Goal: Information Seeking & Learning: Learn about a topic

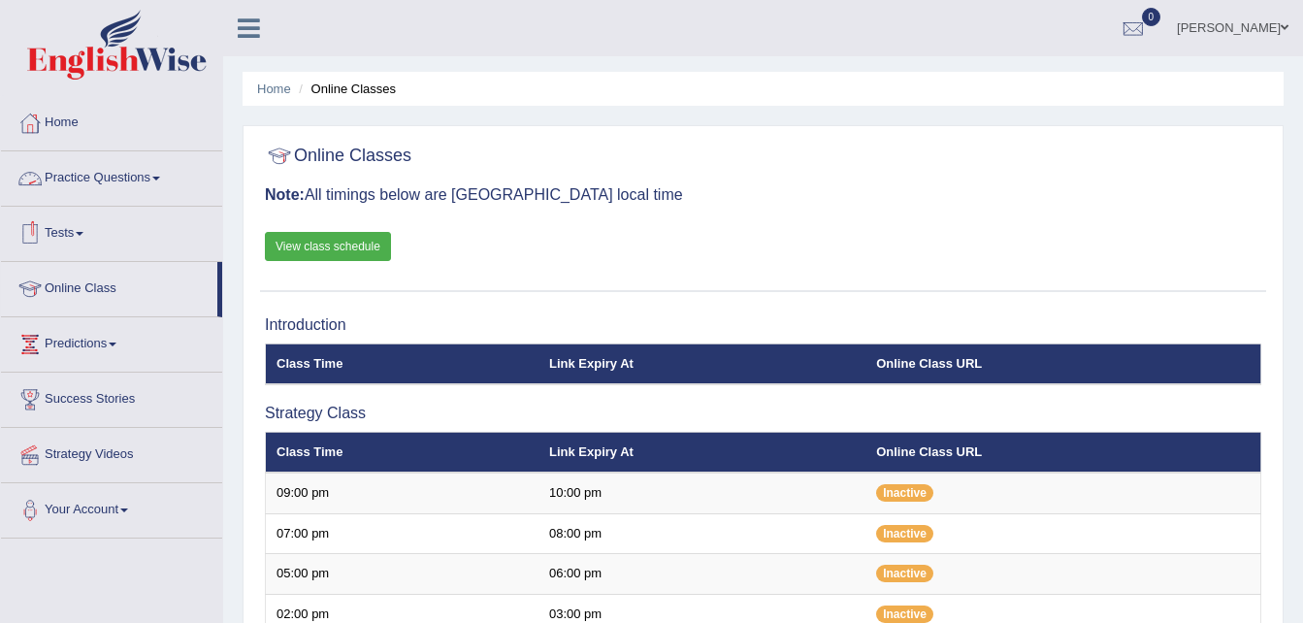
click at [94, 170] on link "Practice Questions" at bounding box center [111, 175] width 221 height 49
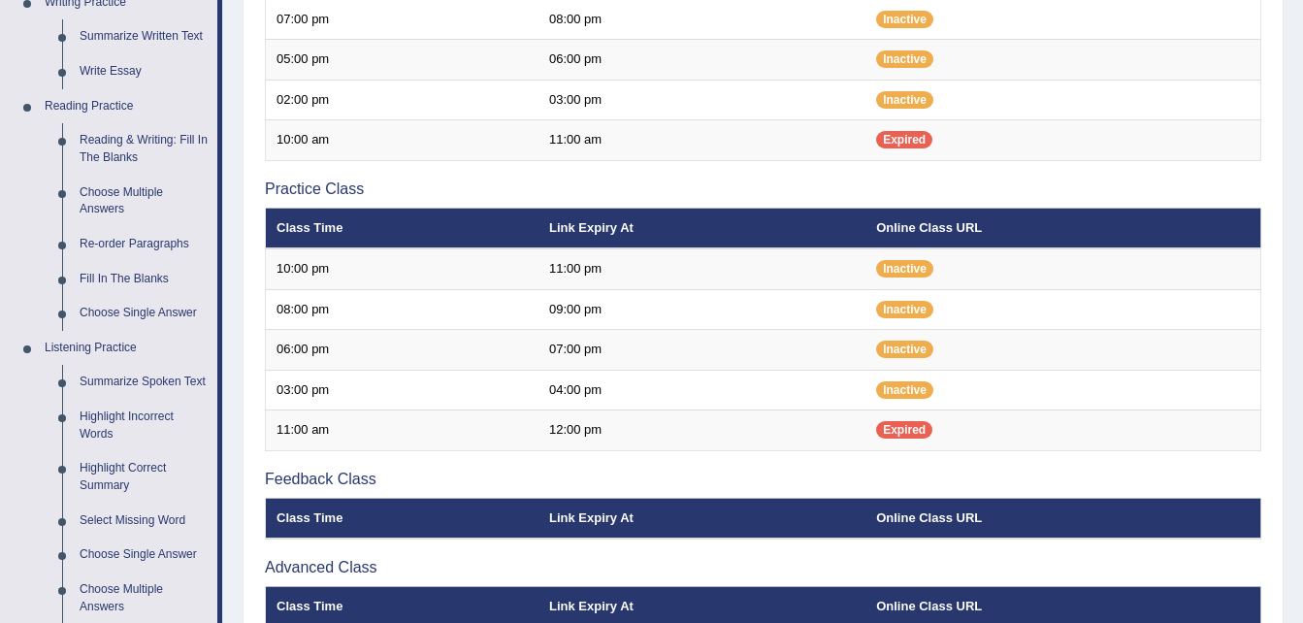
scroll to position [485, 0]
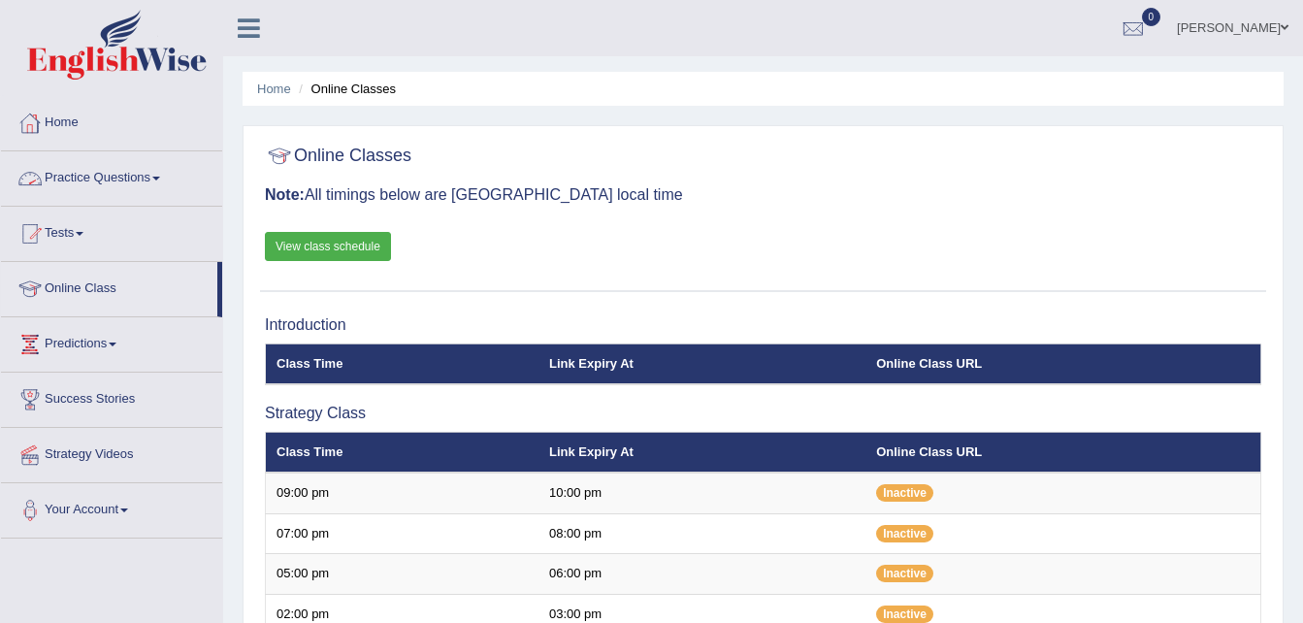
click at [151, 185] on link "Practice Questions" at bounding box center [111, 175] width 221 height 49
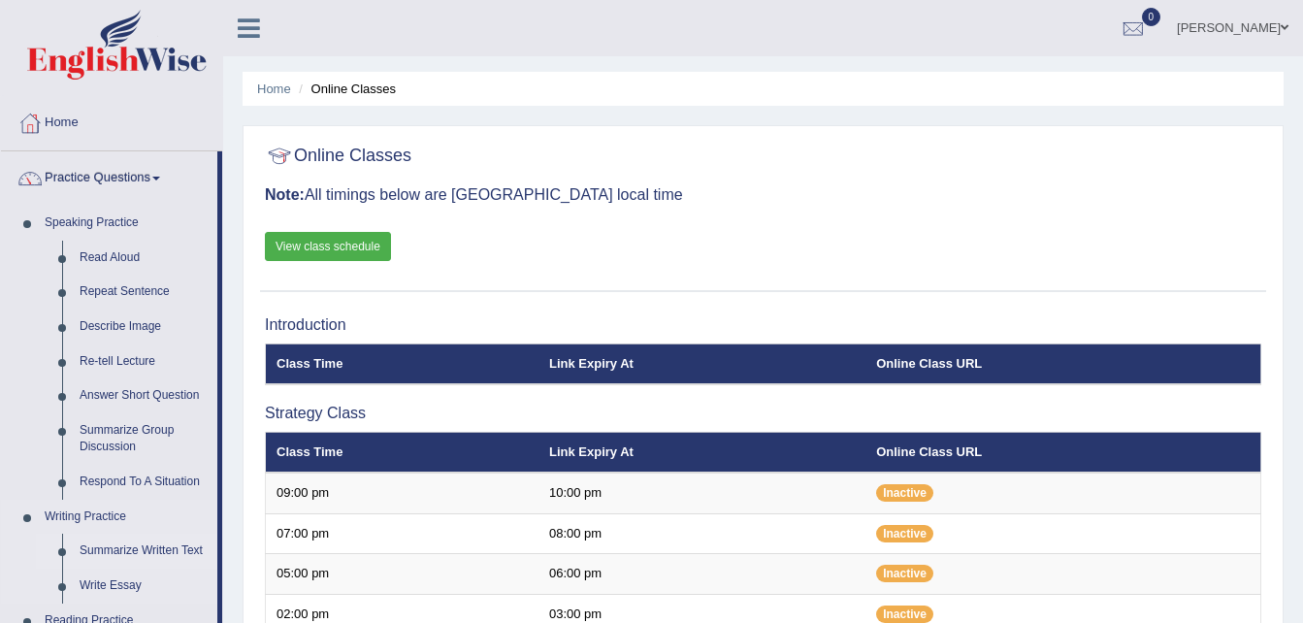
click at [163, 554] on link "Summarize Written Text" at bounding box center [144, 551] width 147 height 35
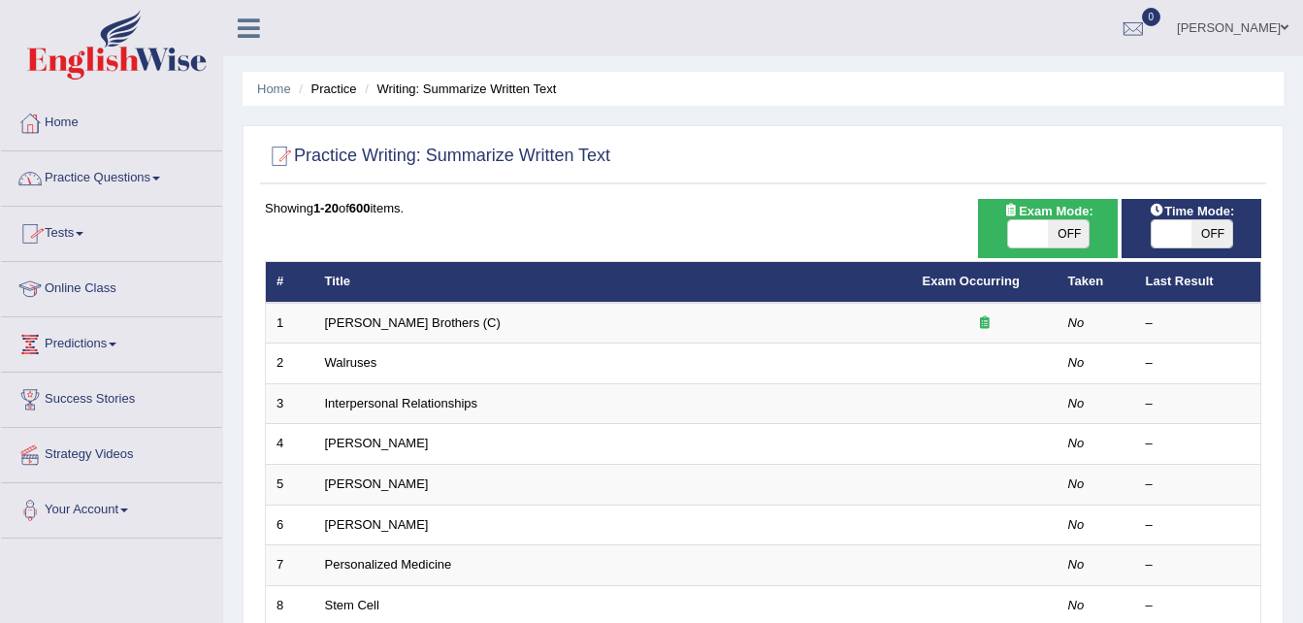
click at [124, 180] on link "Practice Questions" at bounding box center [111, 175] width 221 height 49
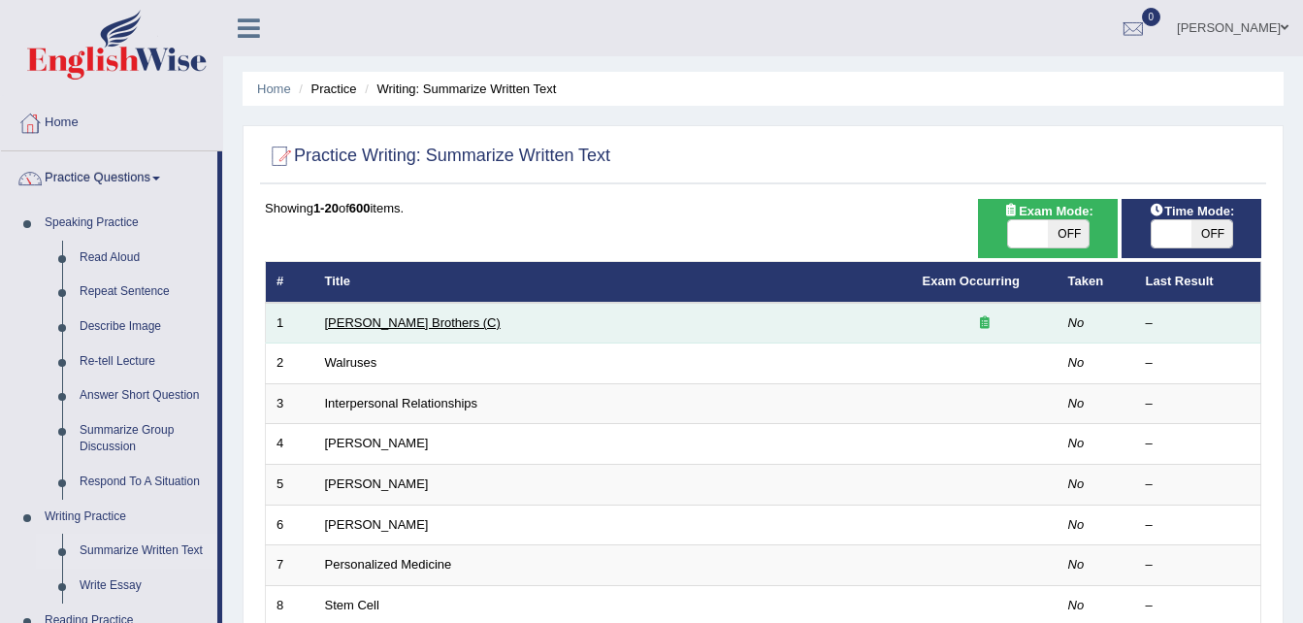
click at [376, 320] on link "Wright Brothers (C)" at bounding box center [413, 322] width 176 height 15
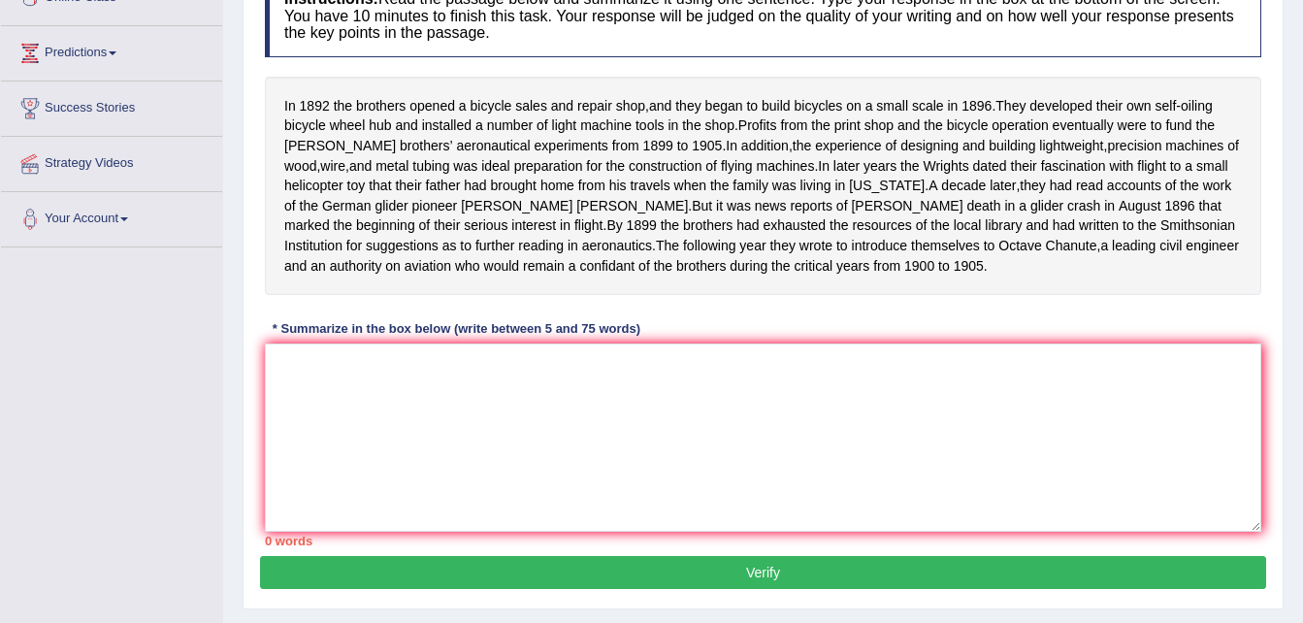
scroll to position [194, 0]
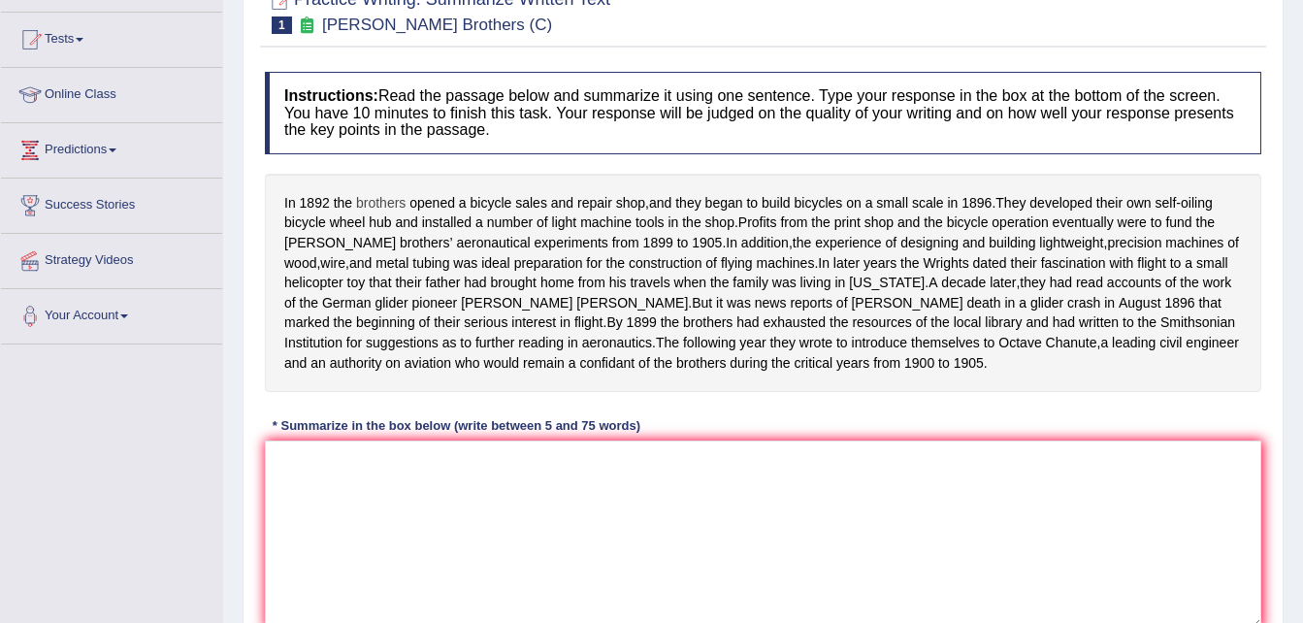
drag, startPoint x: 286, startPoint y: 200, endPoint x: 378, endPoint y: 200, distance: 91.2
click at [378, 200] on div "In 1892 the brothers opened a bicycle sales and repair shop , and they began to…" at bounding box center [763, 283] width 997 height 218
drag, startPoint x: 287, startPoint y: 194, endPoint x: 444, endPoint y: 229, distance: 160.1
click at [444, 229] on div "In 1892 the brothers opened a bicycle sales and repair shop , and they began to…" at bounding box center [763, 283] width 997 height 218
drag, startPoint x: 427, startPoint y: 198, endPoint x: 483, endPoint y: 208, distance: 57.1
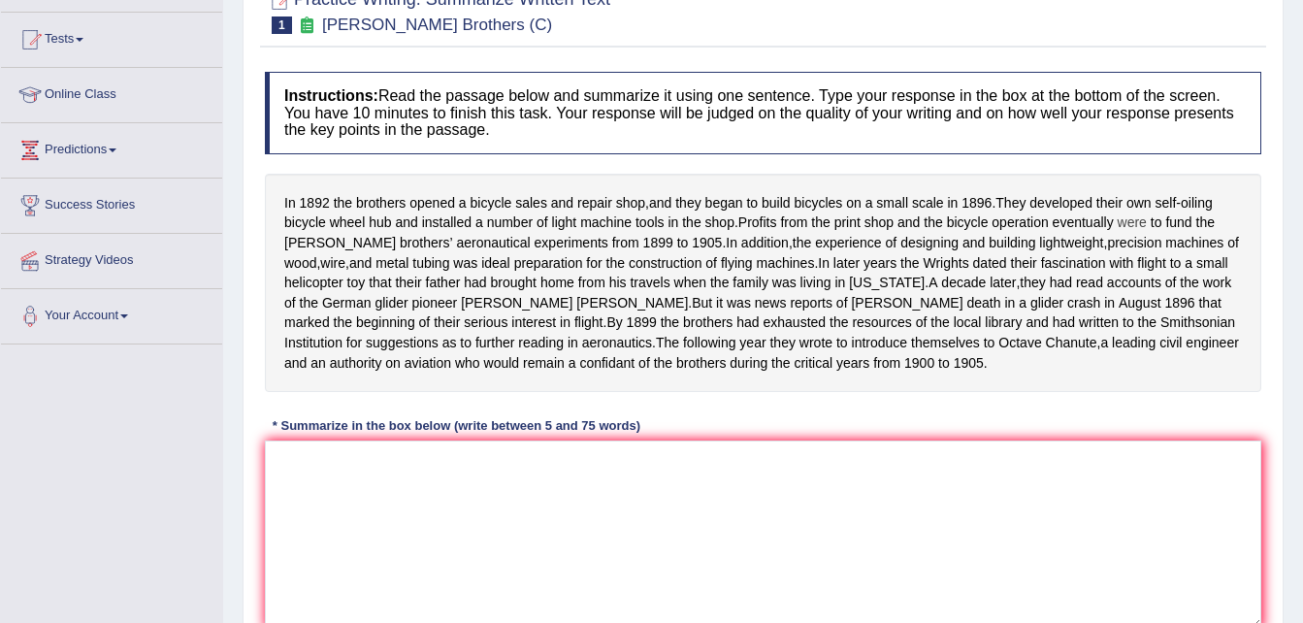
click at [1135, 222] on span "were" at bounding box center [1132, 223] width 29 height 20
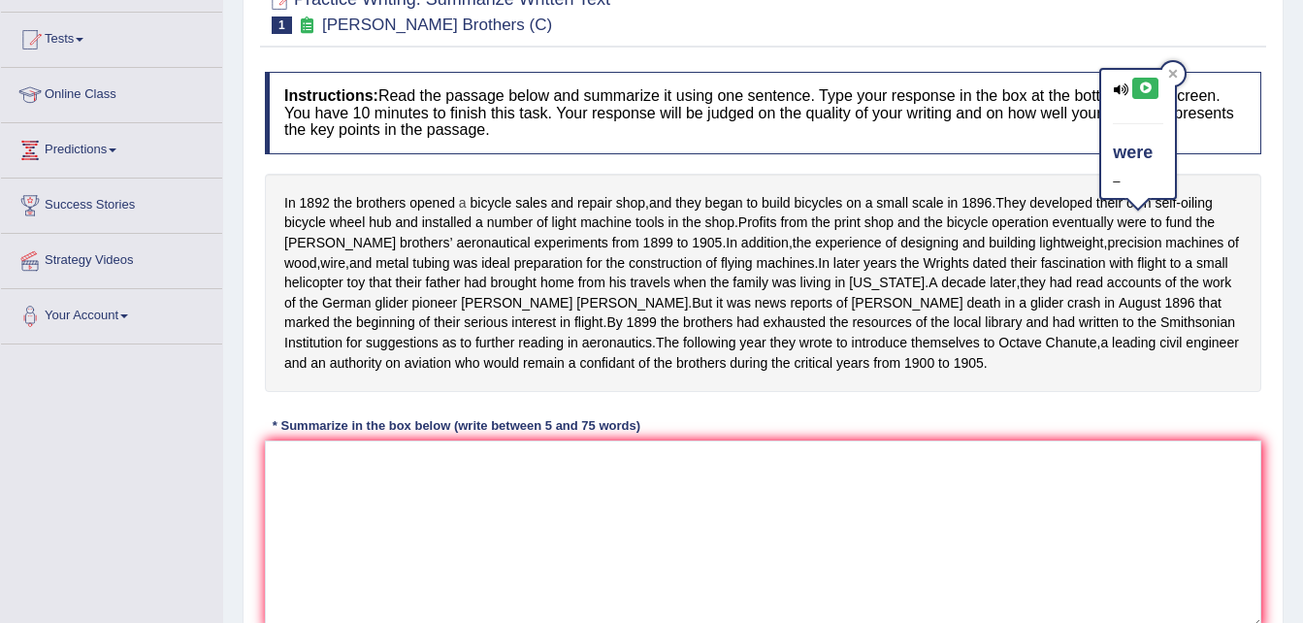
drag, startPoint x: 321, startPoint y: 200, endPoint x: 461, endPoint y: 200, distance: 139.8
click at [461, 200] on div "In 1892 the brothers opened a bicycle sales and repair shop , and they began to…" at bounding box center [763, 283] width 997 height 218
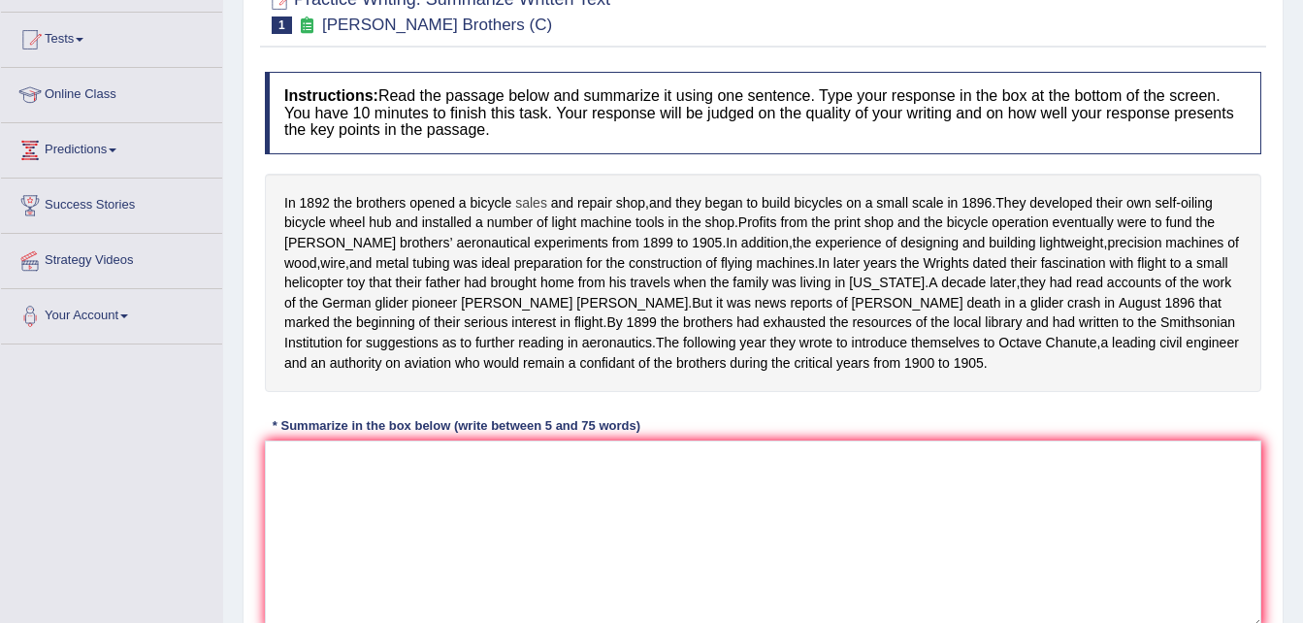
drag, startPoint x: 402, startPoint y: 212, endPoint x: 532, endPoint y: 200, distance: 130.6
click at [532, 200] on div "In 1892 the brothers opened a bicycle sales and repair shop , and they began to…" at bounding box center [763, 283] width 997 height 218
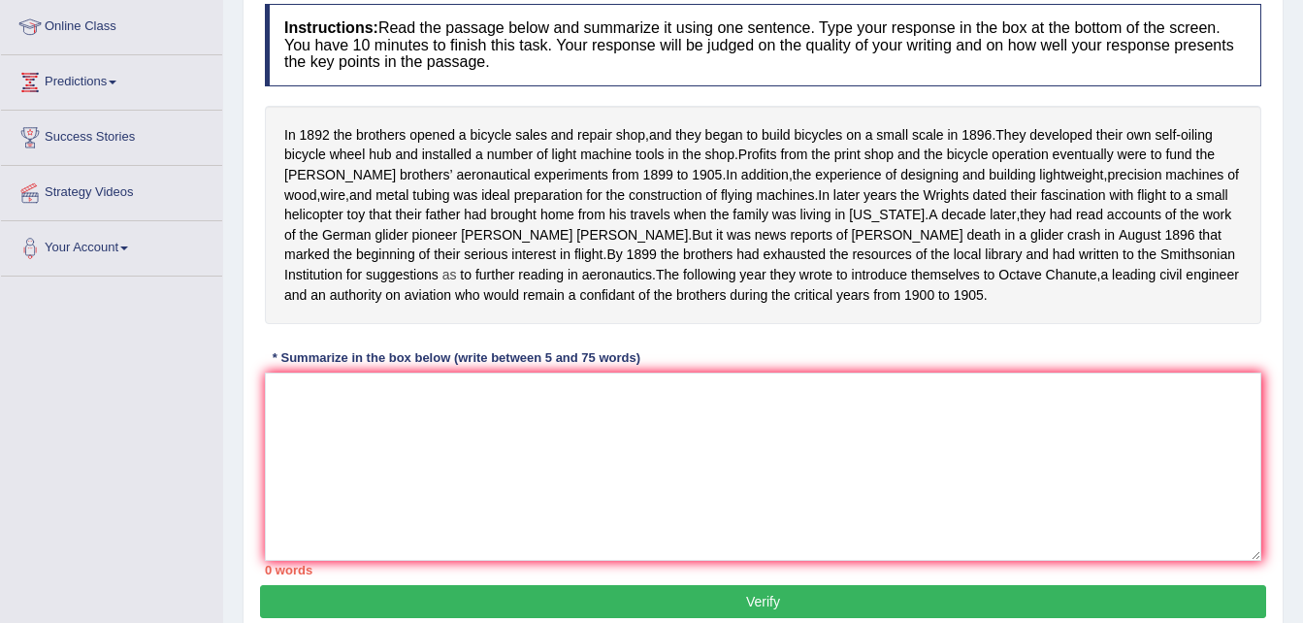
scroll to position [291, 0]
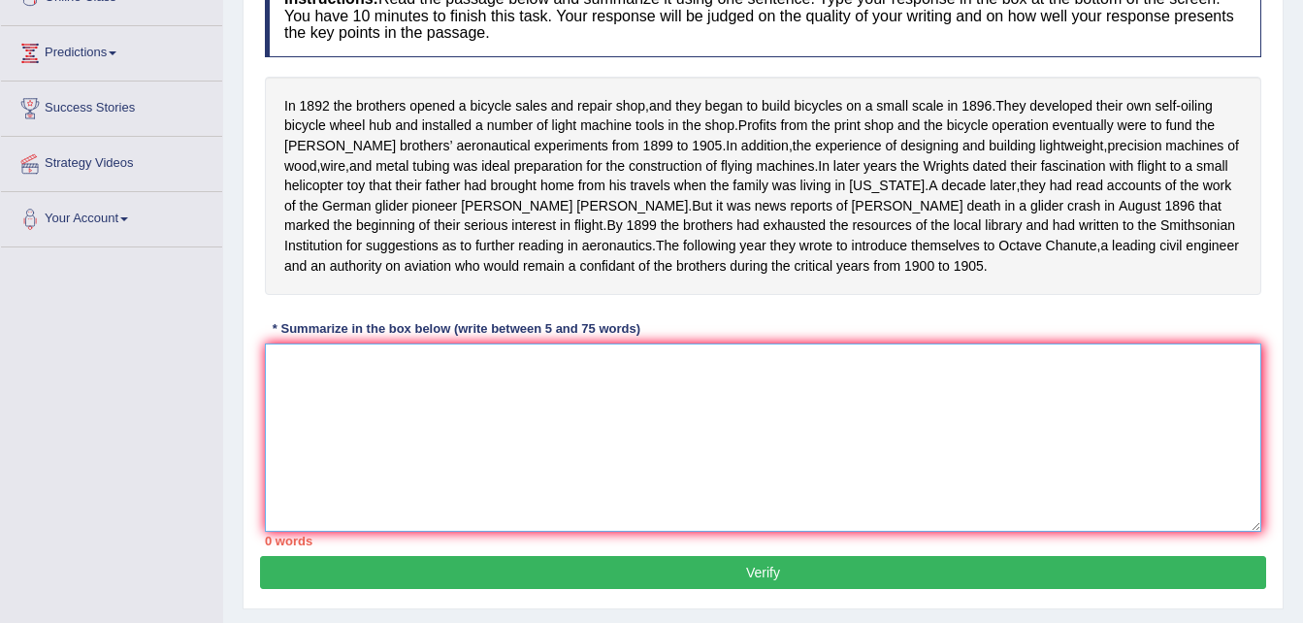
click at [426, 396] on textarea at bounding box center [763, 438] width 997 height 188
type textarea "i"
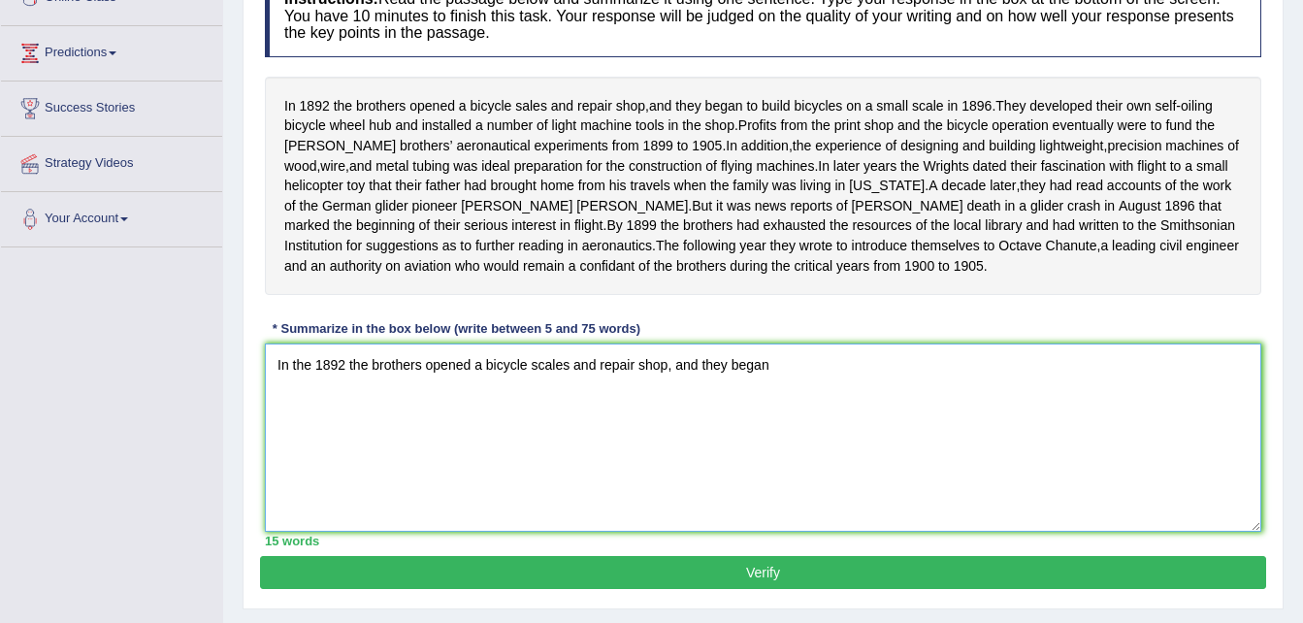
click at [764, 390] on textarea "In the 1892 the brothers opened a bicycle scales and repair shop, and they began" at bounding box center [763, 438] width 997 height 188
click at [1146, 395] on textarea "In the 1892 the brothers opened a bicycle scales and repair shop, and they bega…" at bounding box center [763, 438] width 997 height 188
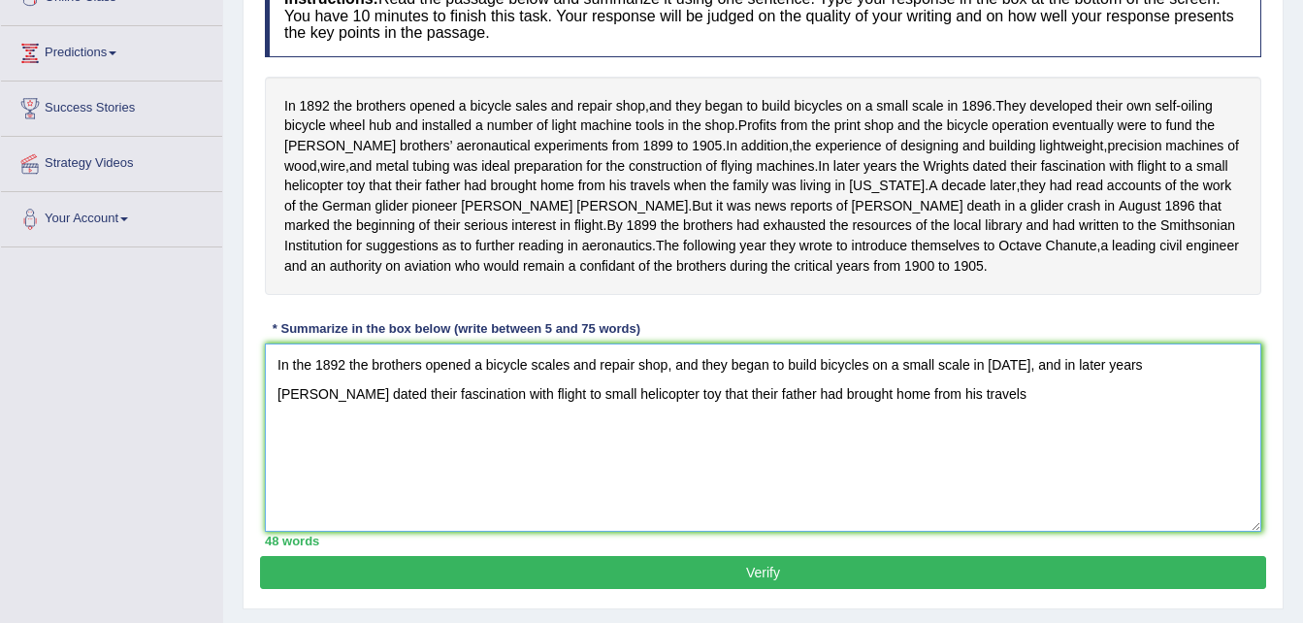
click at [927, 422] on textarea "In the 1892 the brothers opened a bicycle scales and repair shop, and they bega…" at bounding box center [763, 438] width 997 height 188
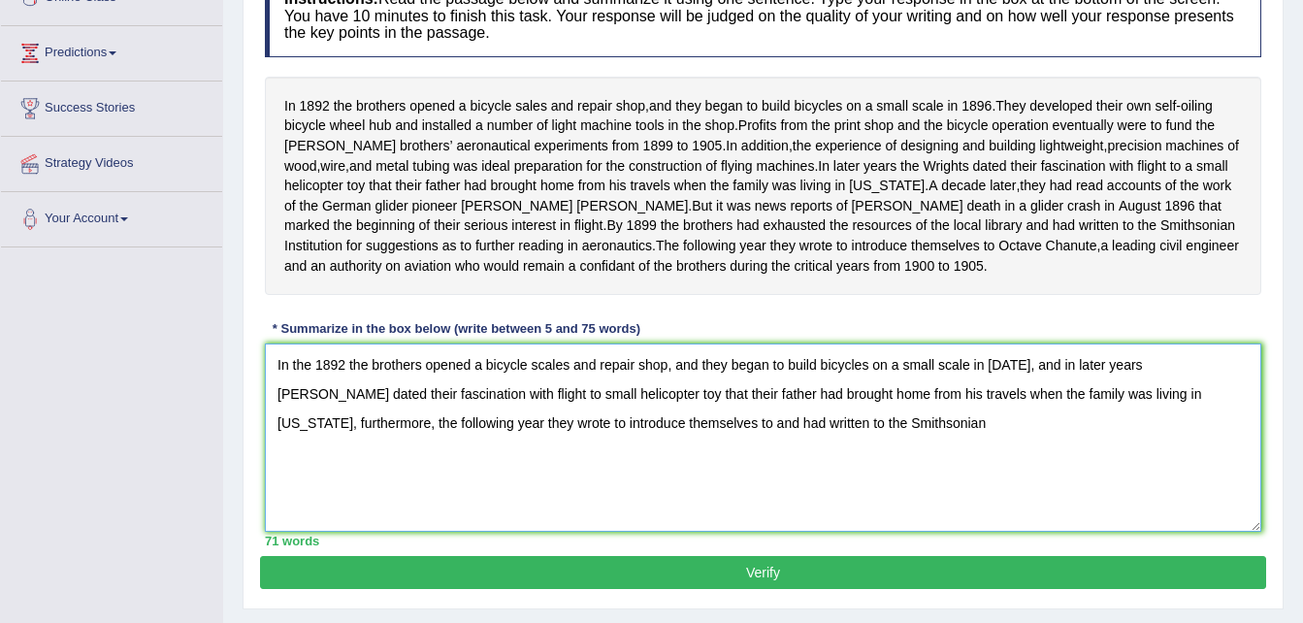
click at [573, 443] on textarea "In the 1892 the brothers opened a bicycle scales and repair shop, and they bega…" at bounding box center [763, 438] width 997 height 188
click at [600, 443] on textarea "In the 1892 the brothers opened a bicycle scales and repair shop, and they bega…" at bounding box center [763, 438] width 997 height 188
click at [888, 455] on textarea "In the 1892 the brothers opened a bicycle scales and repair shop, and they bega…" at bounding box center [763, 438] width 997 height 188
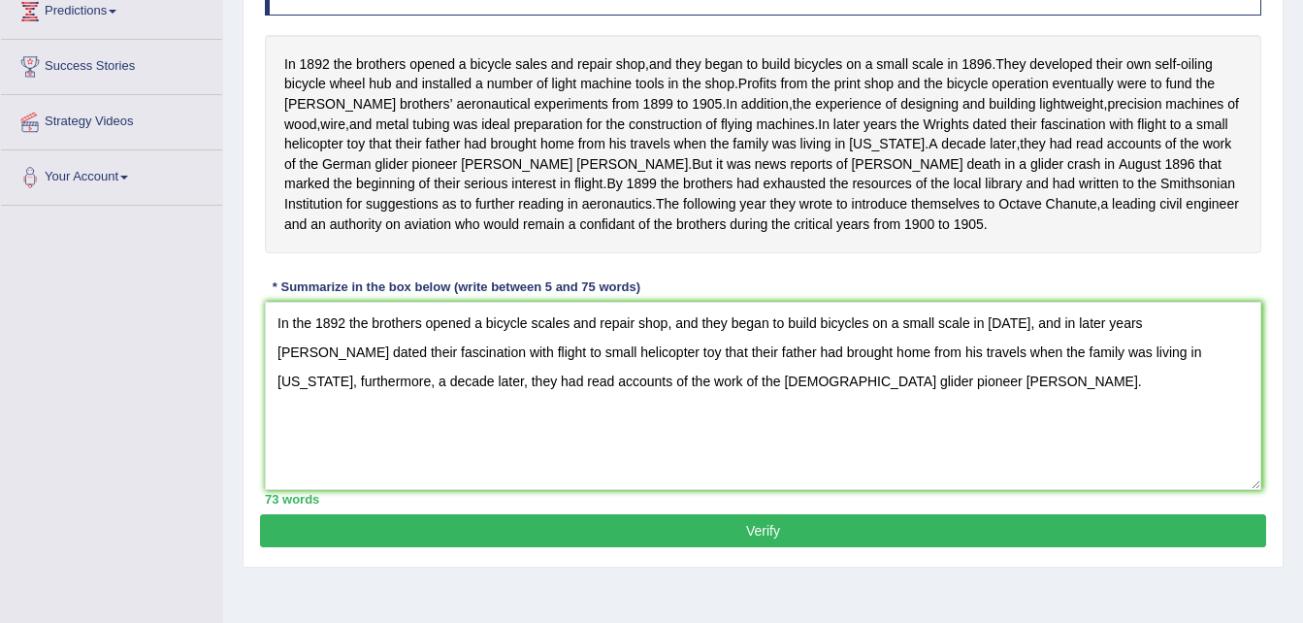
scroll to position [299, 0]
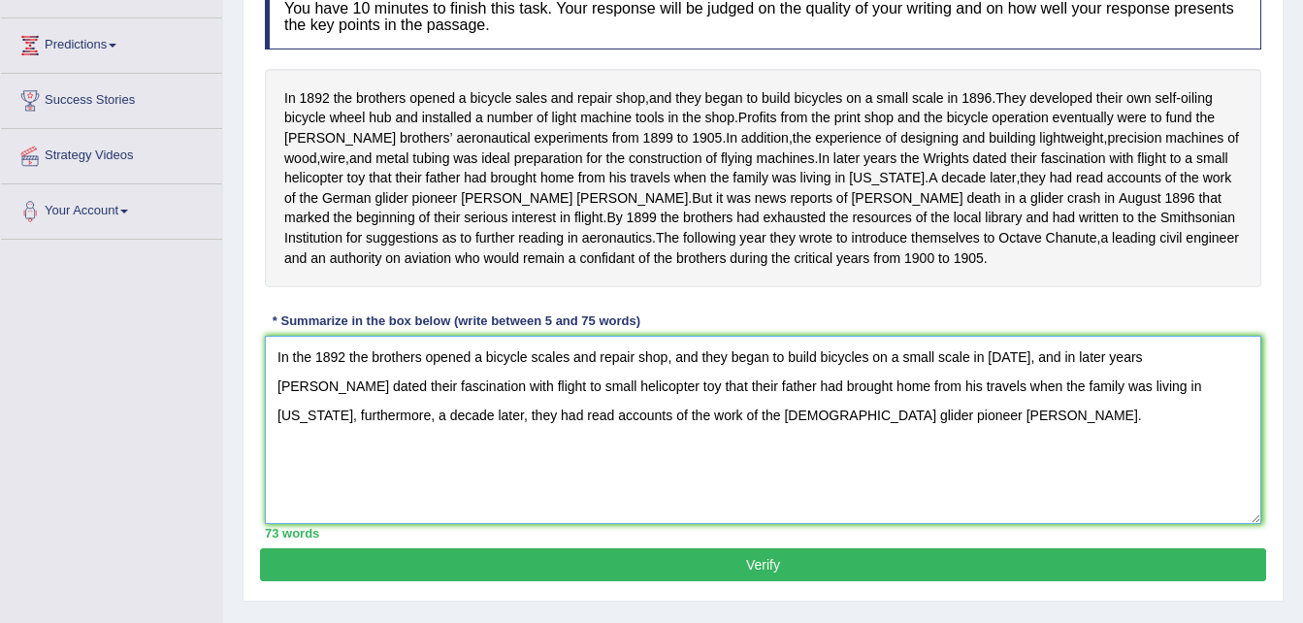
click at [306, 376] on textarea "In the 1892 the brothers opened a bicycle scales and repair shop, and they bega…" at bounding box center [763, 430] width 997 height 188
click at [520, 379] on textarea "In 1892 the brothers opened a bicycle scales and repair shop, and they began to…" at bounding box center [763, 430] width 997 height 188
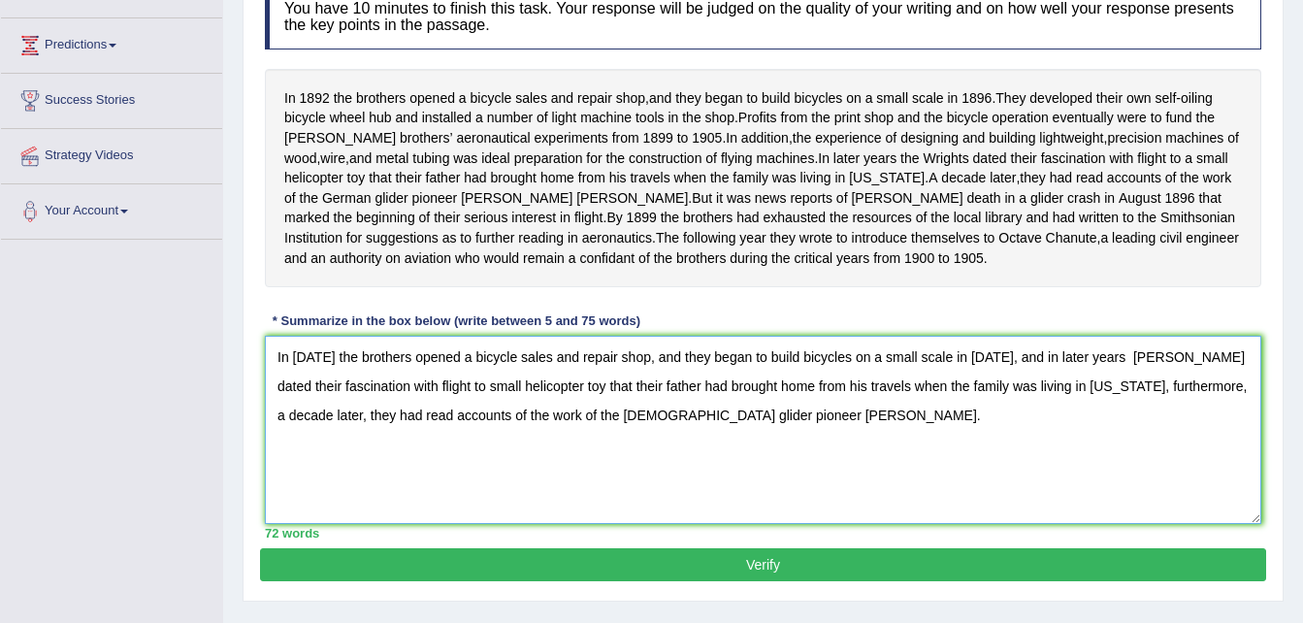
type textarea "In 1892 the brothers opened a bicycle sales and repair shop, and they began to …"
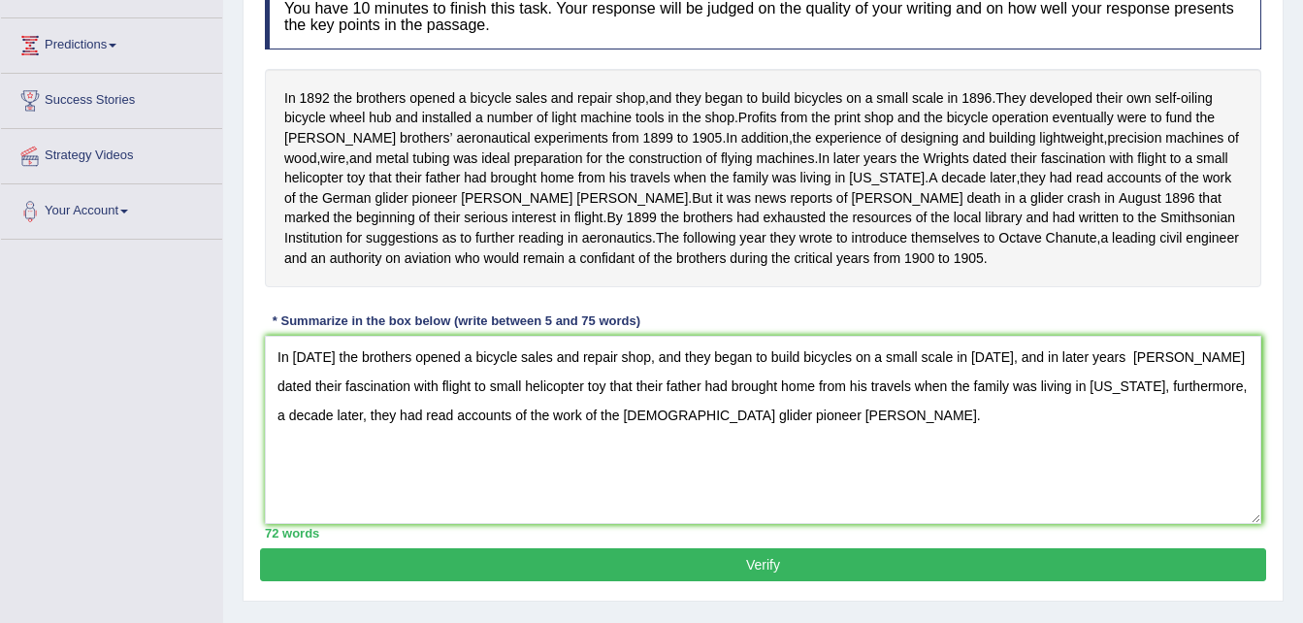
click at [641, 575] on button "Verify" at bounding box center [763, 564] width 1006 height 33
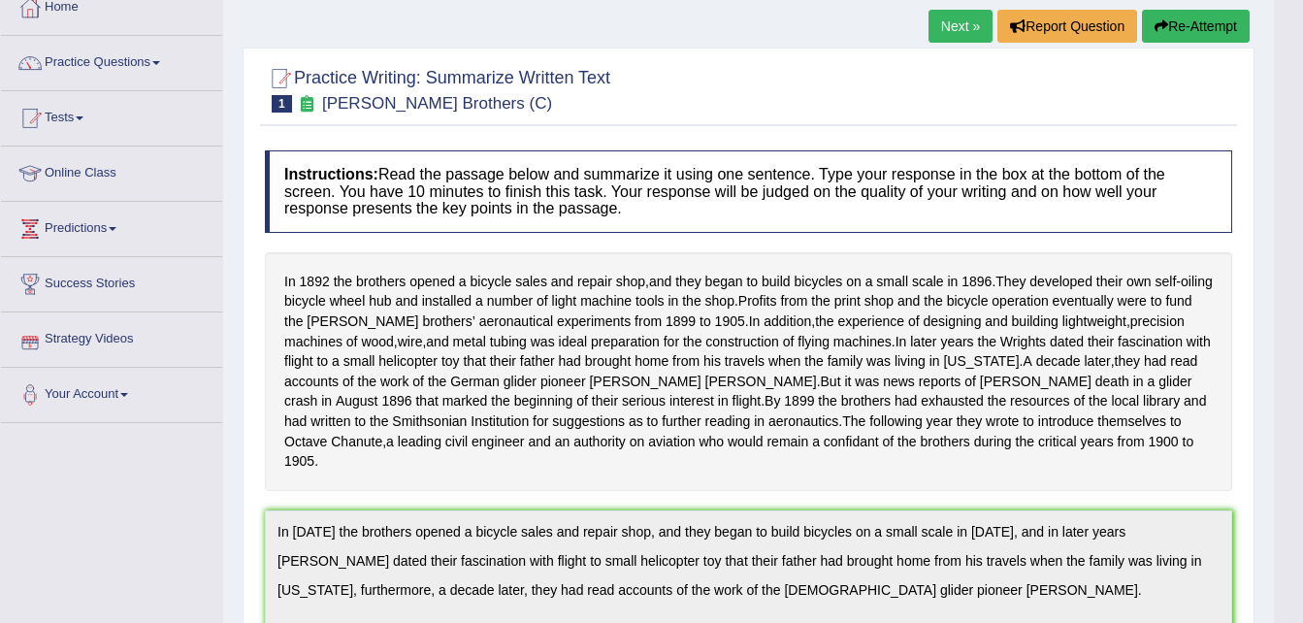
scroll to position [18, 0]
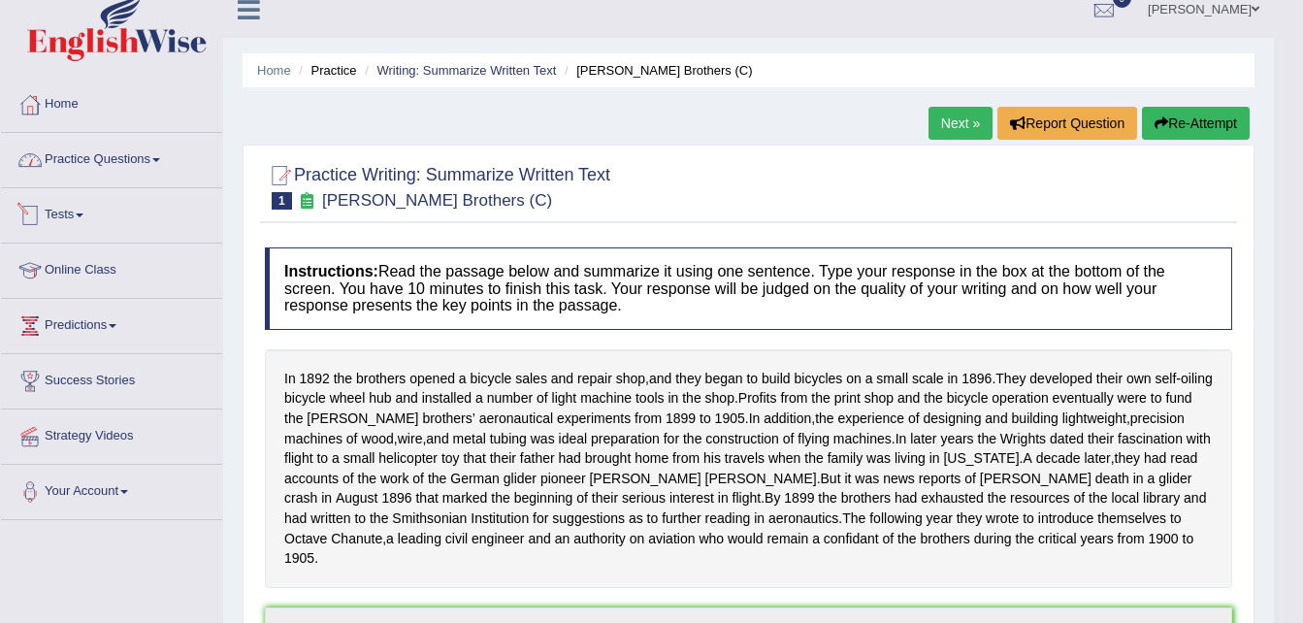
click at [146, 159] on link "Practice Questions" at bounding box center [111, 157] width 221 height 49
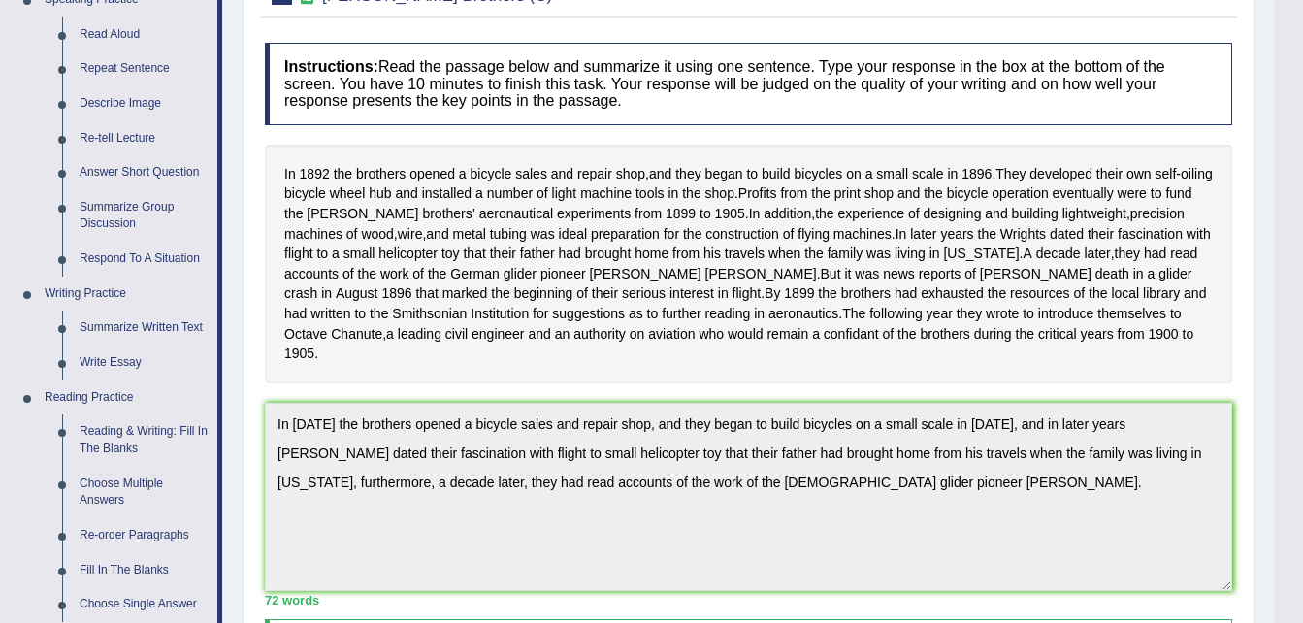
scroll to position [177, 0]
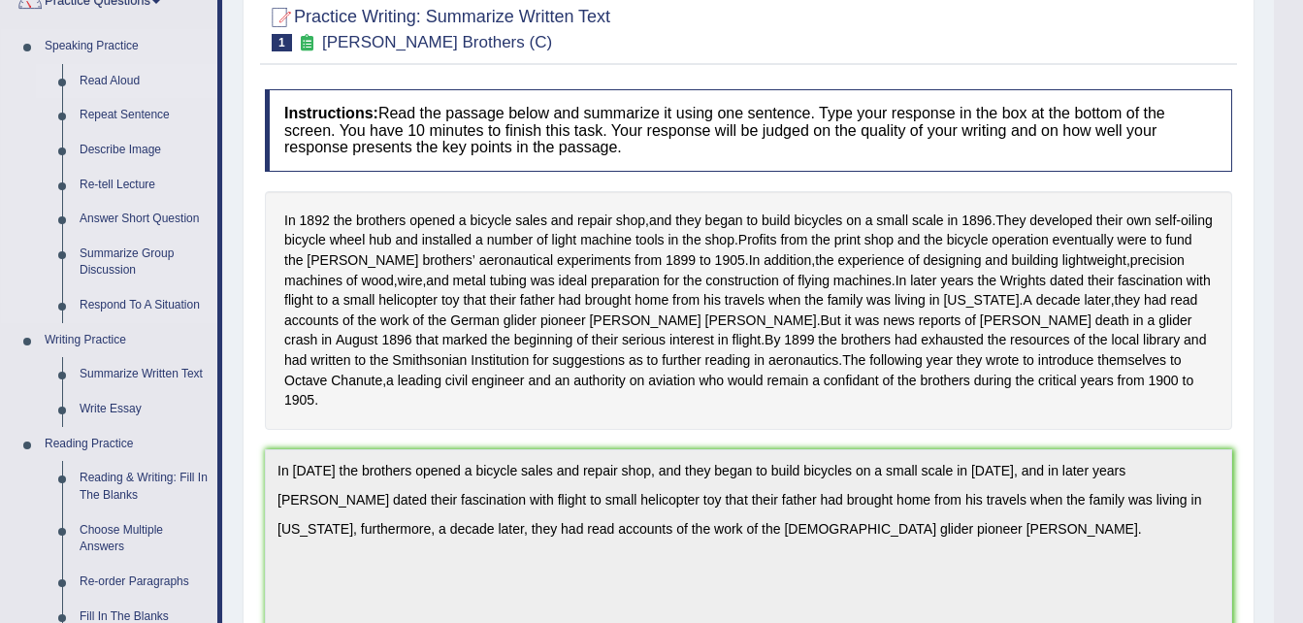
click at [111, 85] on link "Read Aloud" at bounding box center [144, 81] width 147 height 35
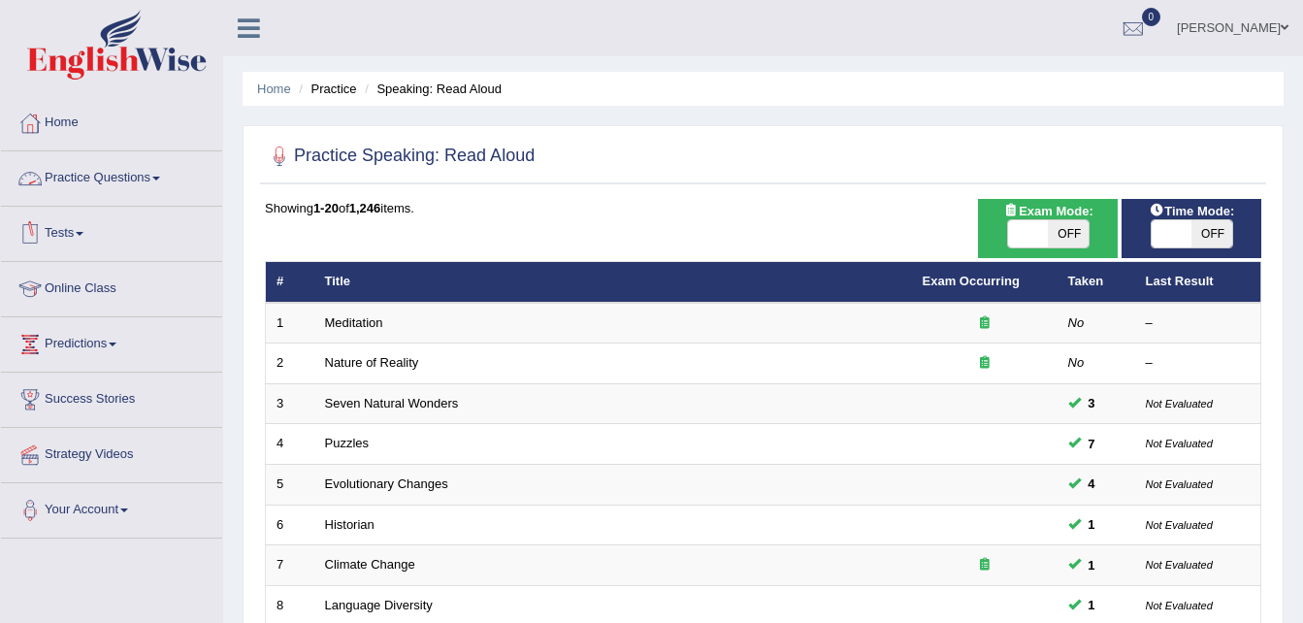
click at [121, 181] on link "Practice Questions" at bounding box center [111, 175] width 221 height 49
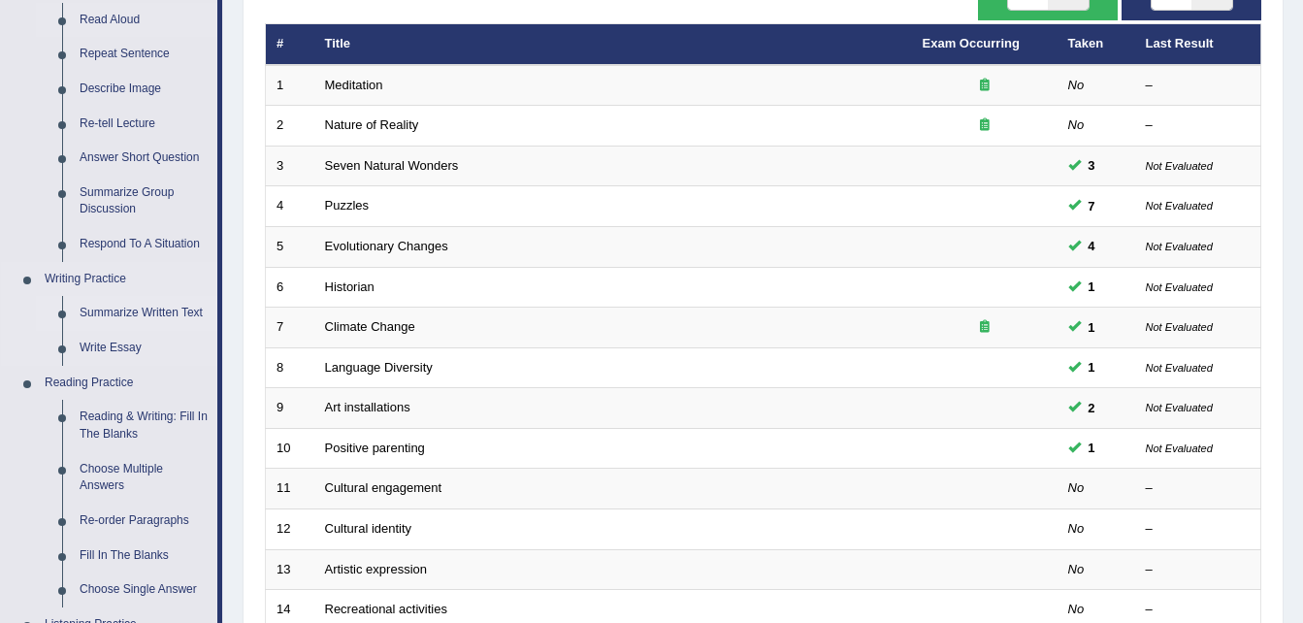
scroll to position [194, 0]
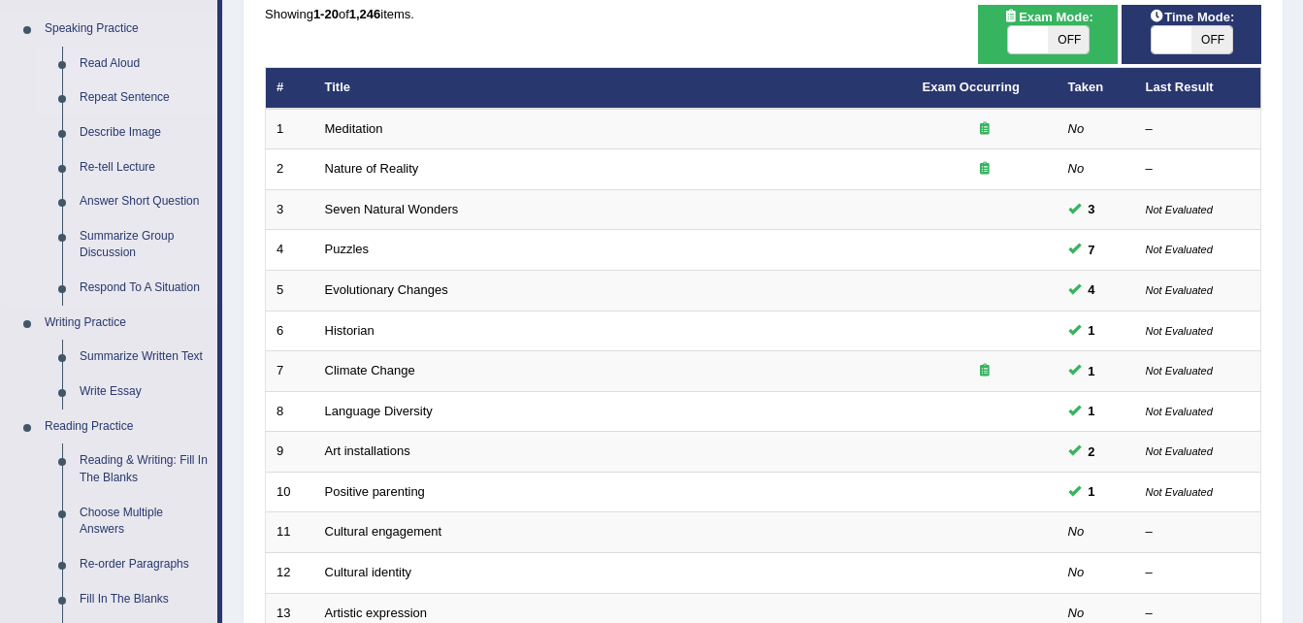
click at [127, 103] on link "Repeat Sentence" at bounding box center [144, 98] width 147 height 35
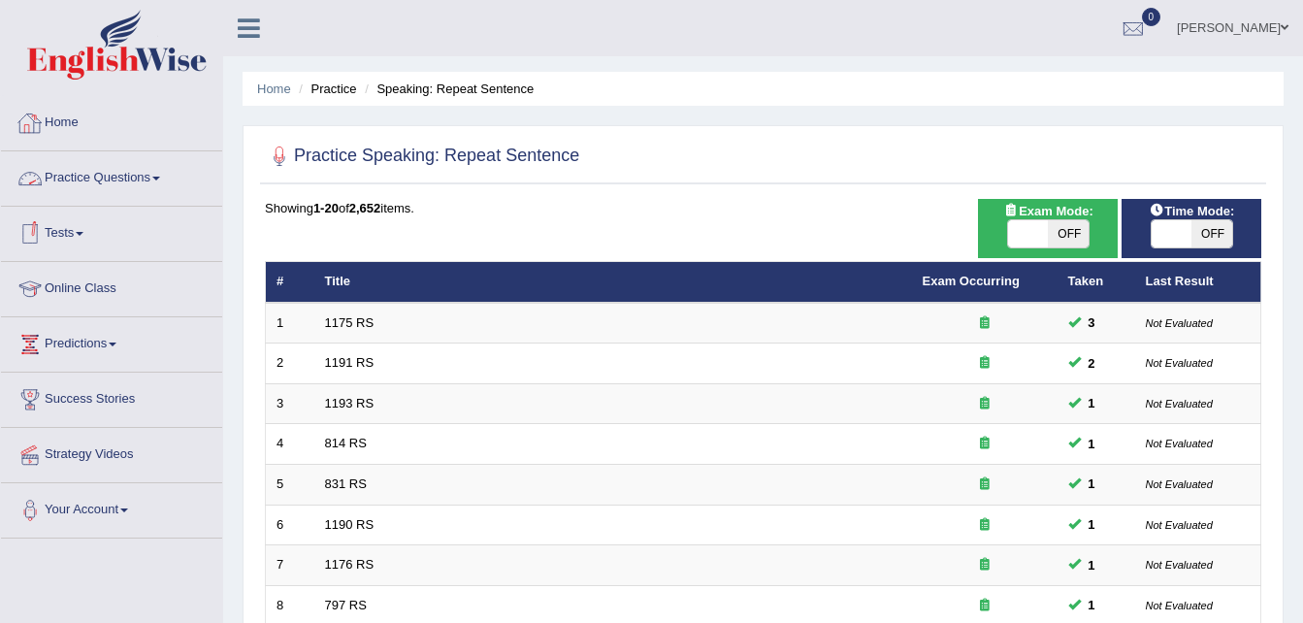
click at [66, 173] on link "Practice Questions" at bounding box center [111, 175] width 221 height 49
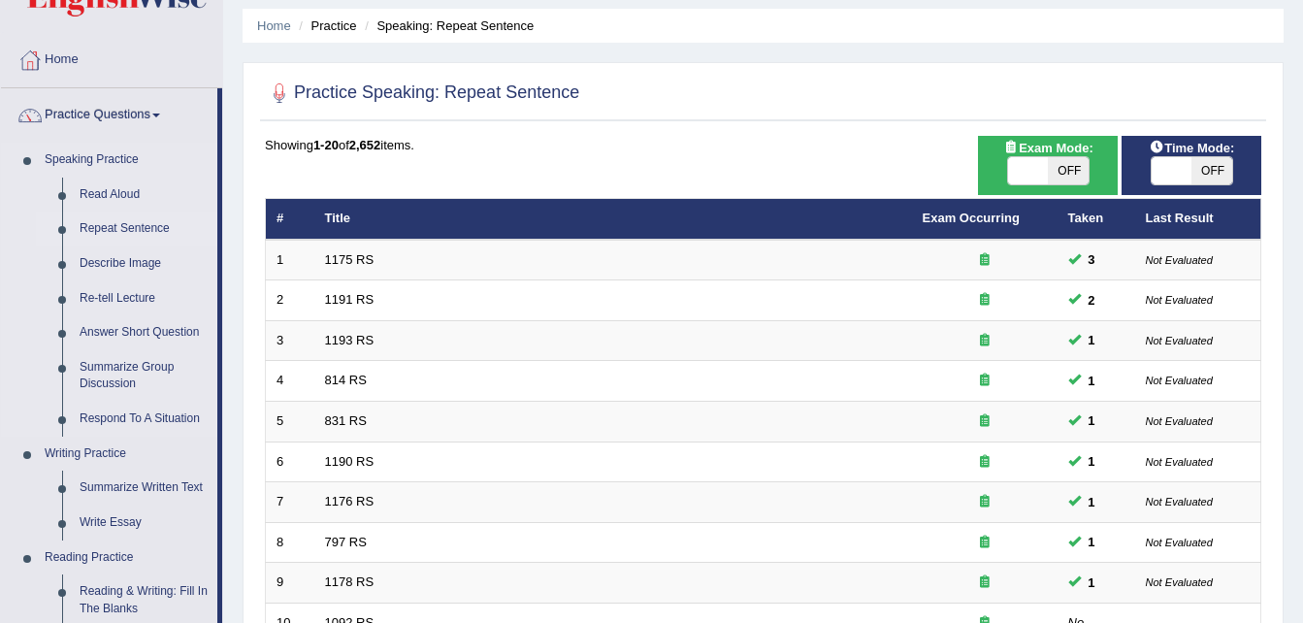
scroll to position [97, 0]
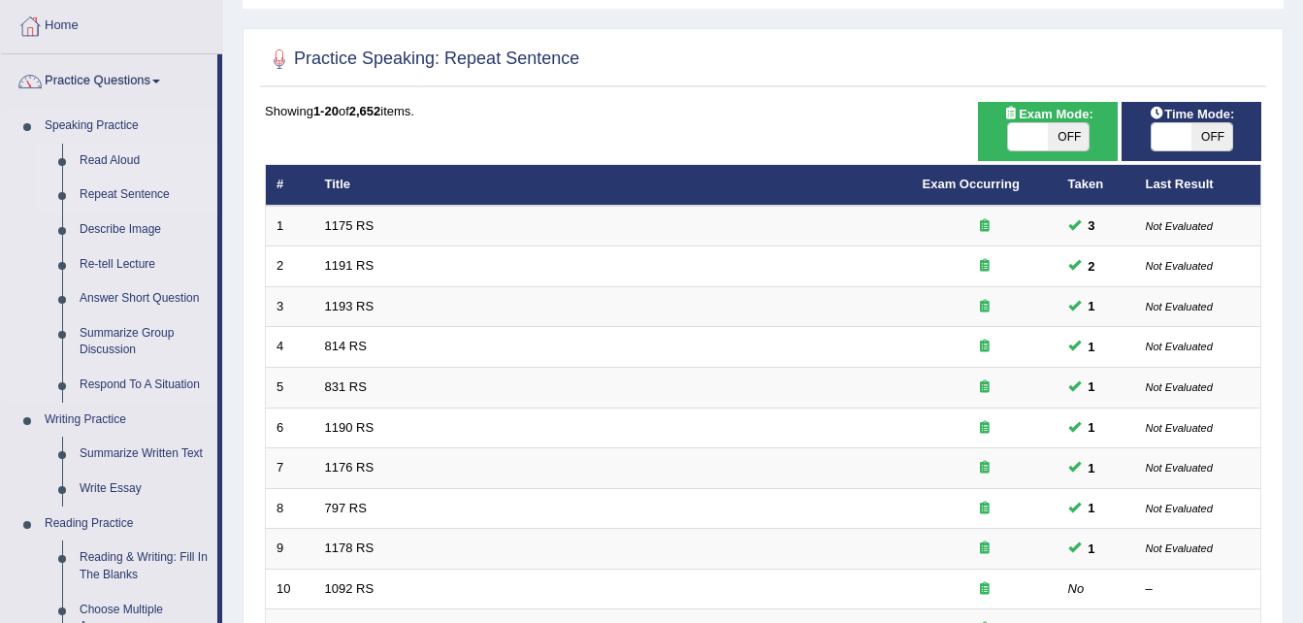
click at [128, 153] on link "Read Aloud" at bounding box center [144, 161] width 147 height 35
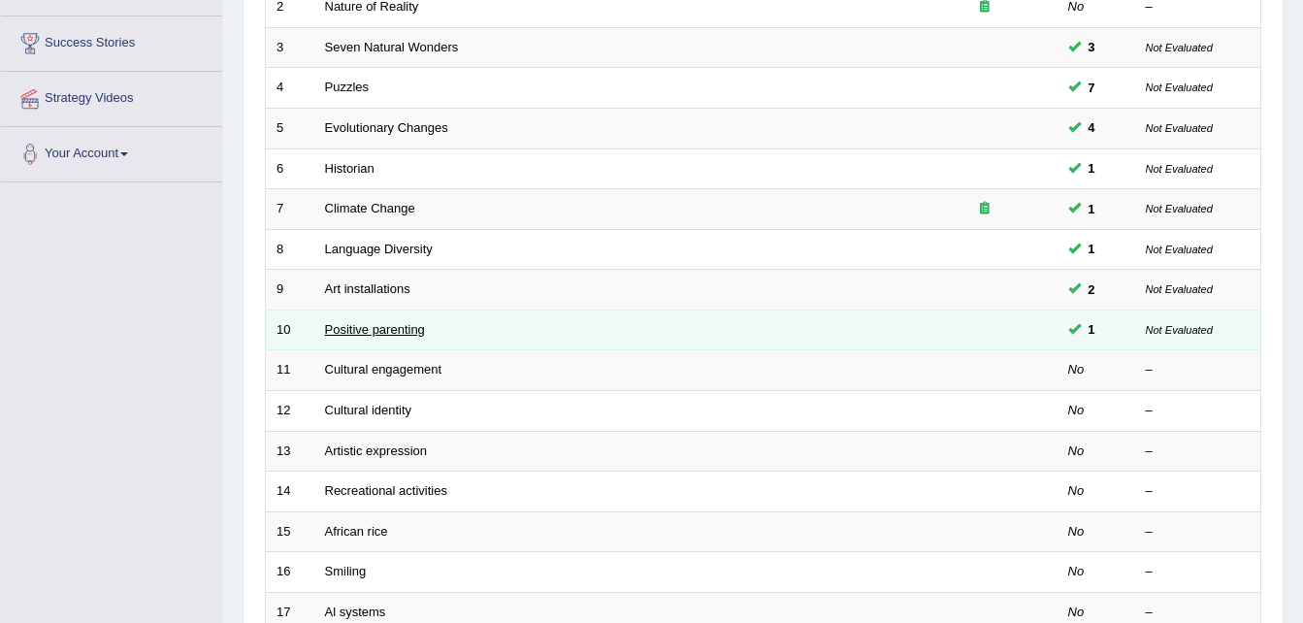
scroll to position [388, 0]
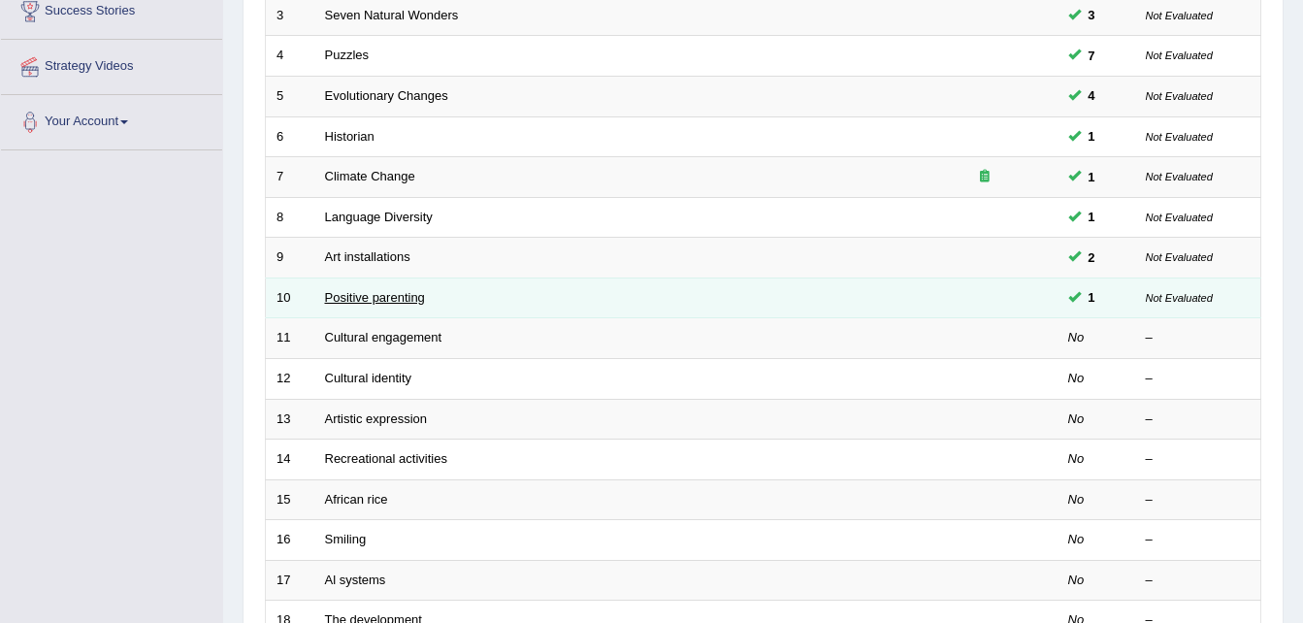
click at [398, 298] on link "Positive parenting" at bounding box center [375, 297] width 100 height 15
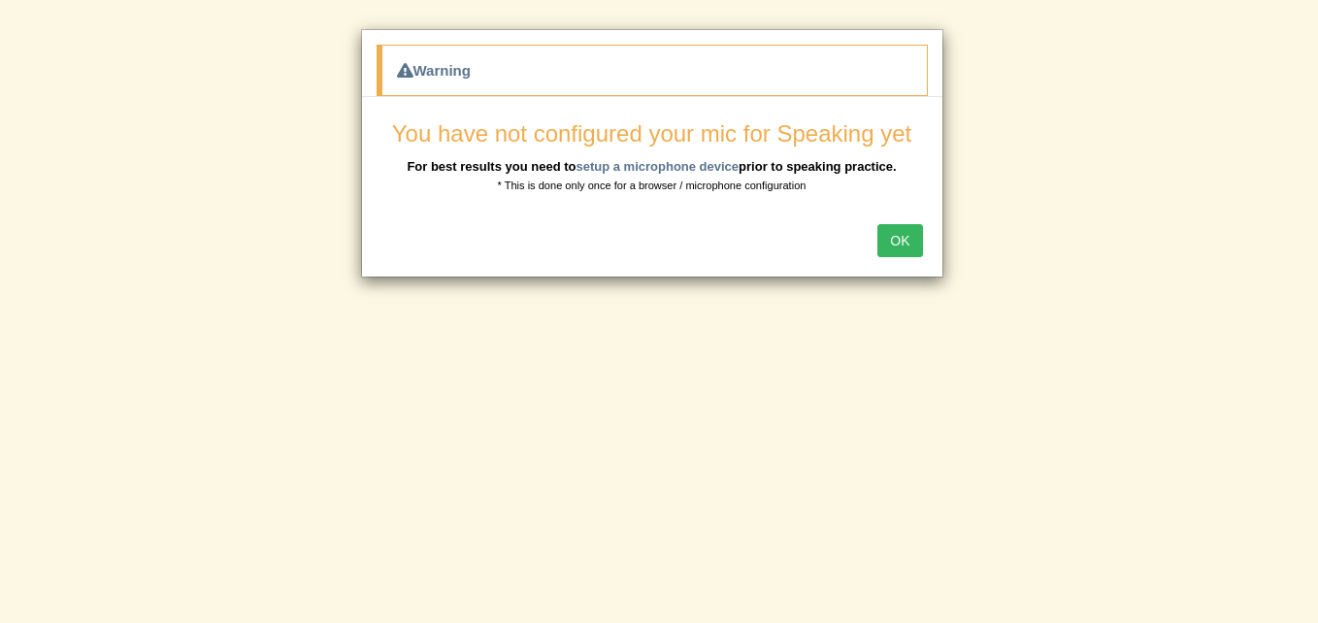
click at [907, 232] on button "OK" at bounding box center [899, 240] width 45 height 33
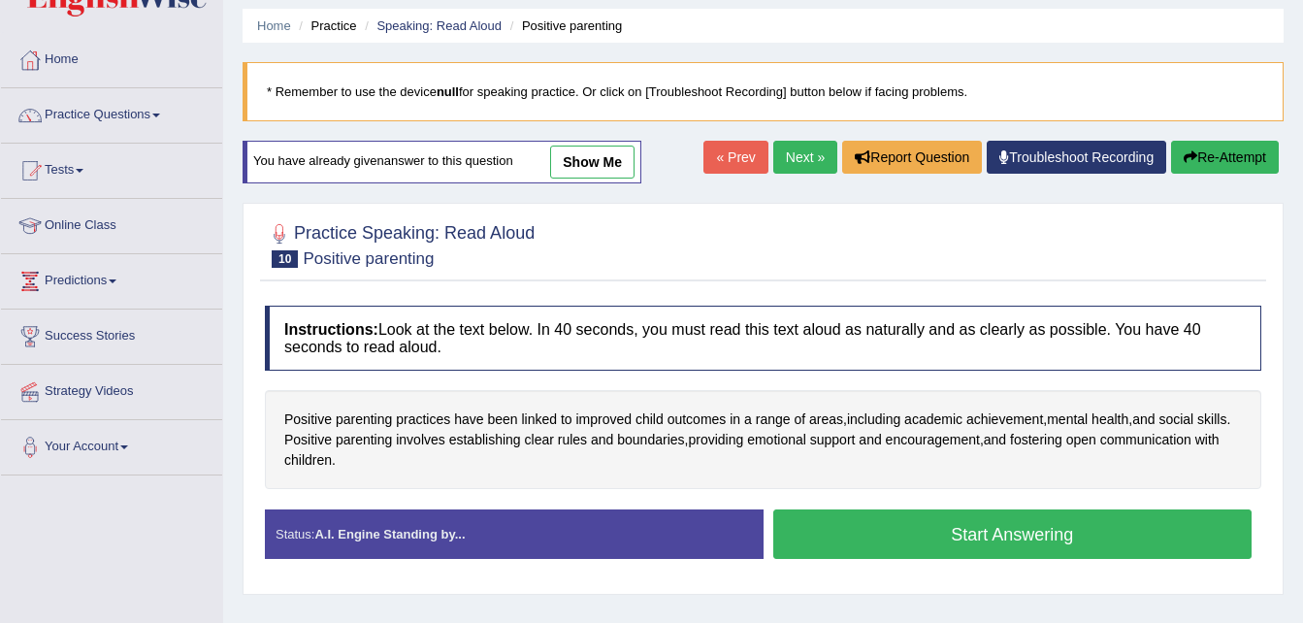
scroll to position [97, 0]
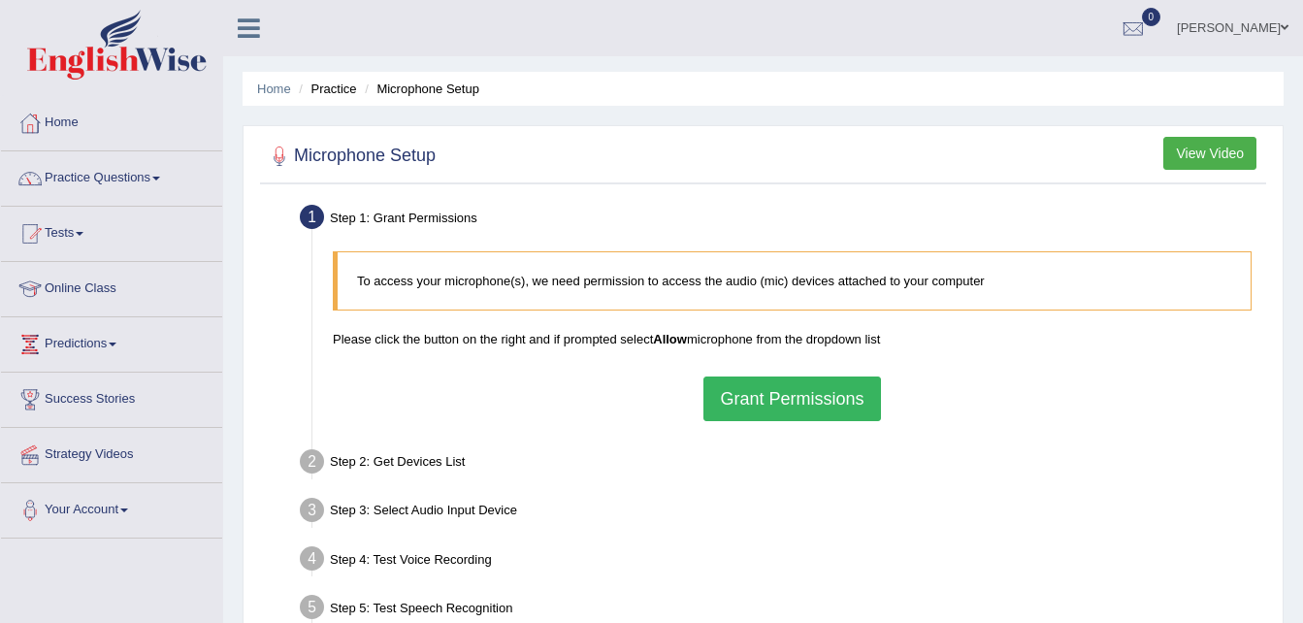
click at [770, 400] on button "Grant Permissions" at bounding box center [792, 399] width 177 height 45
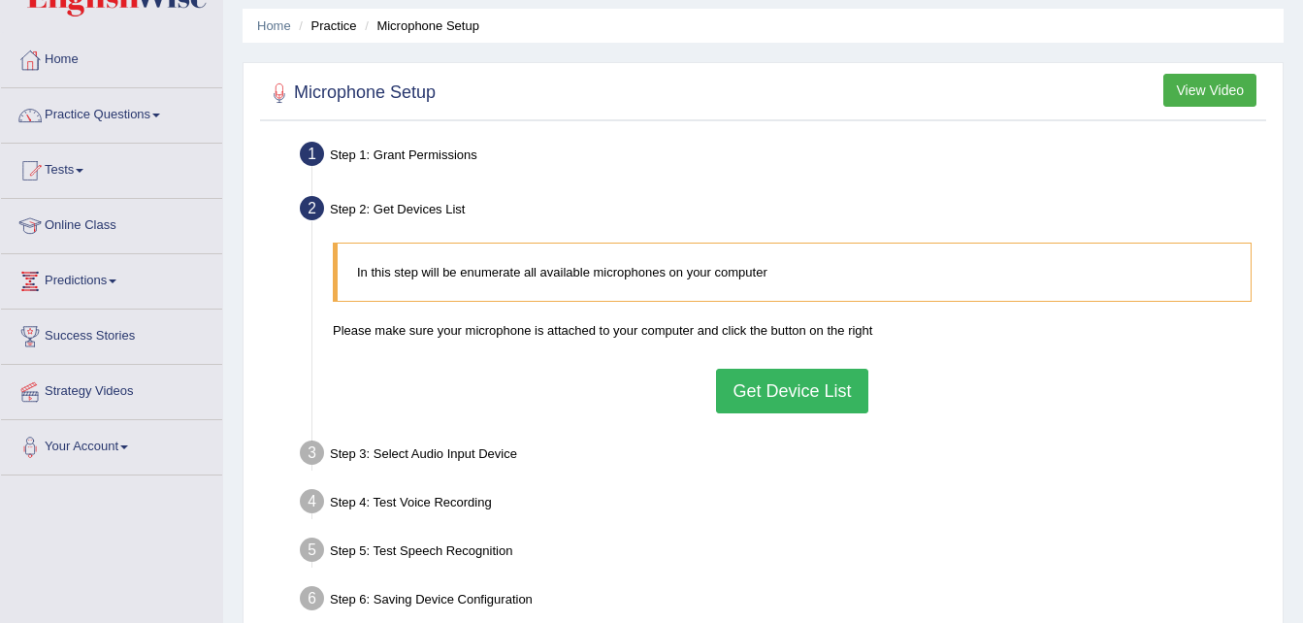
scroll to position [97, 0]
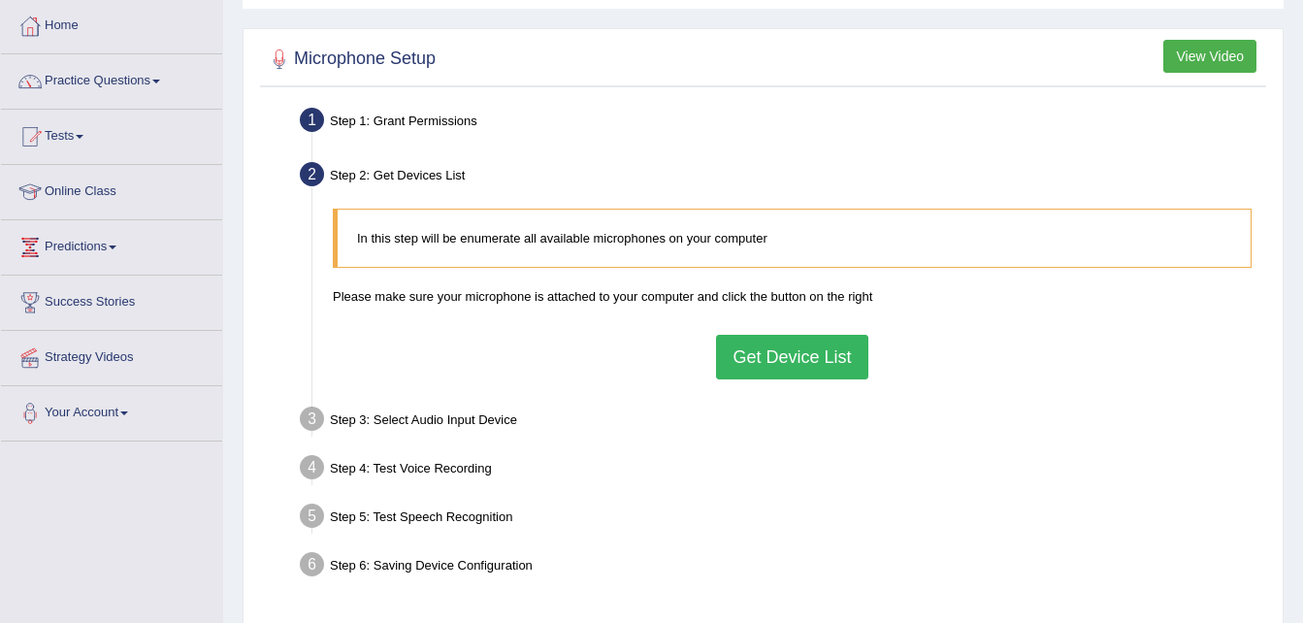
click at [764, 353] on button "Get Device List" at bounding box center [791, 357] width 151 height 45
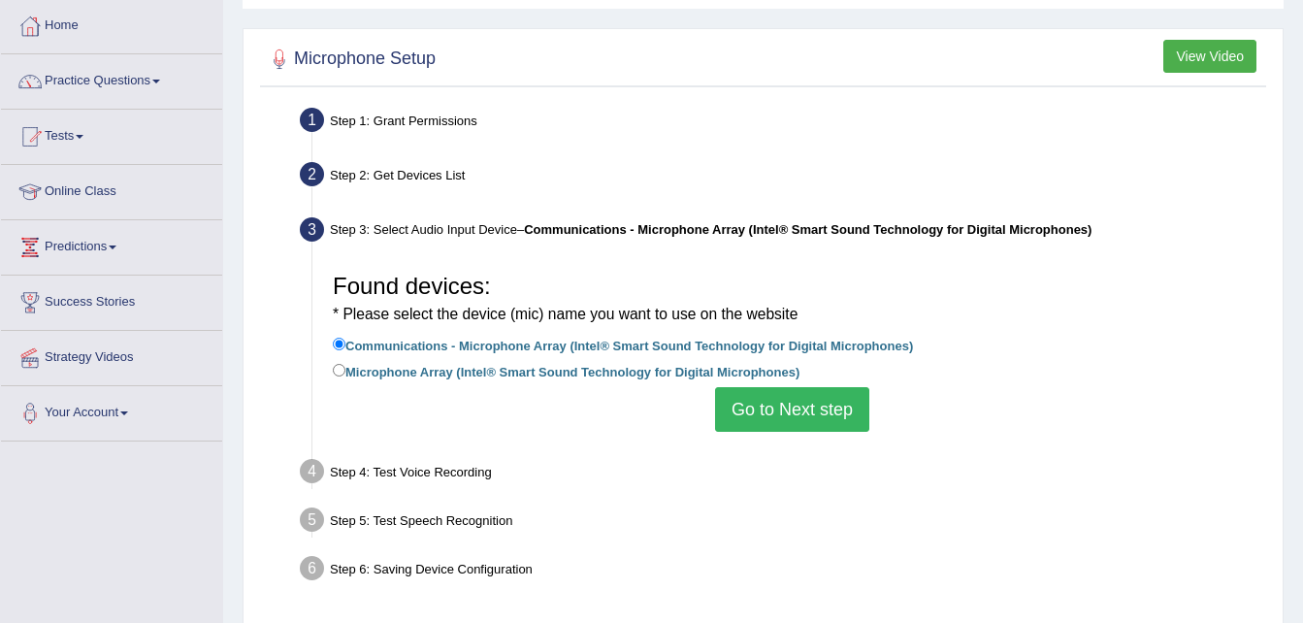
click at [752, 400] on button "Go to Next step" at bounding box center [792, 409] width 154 height 45
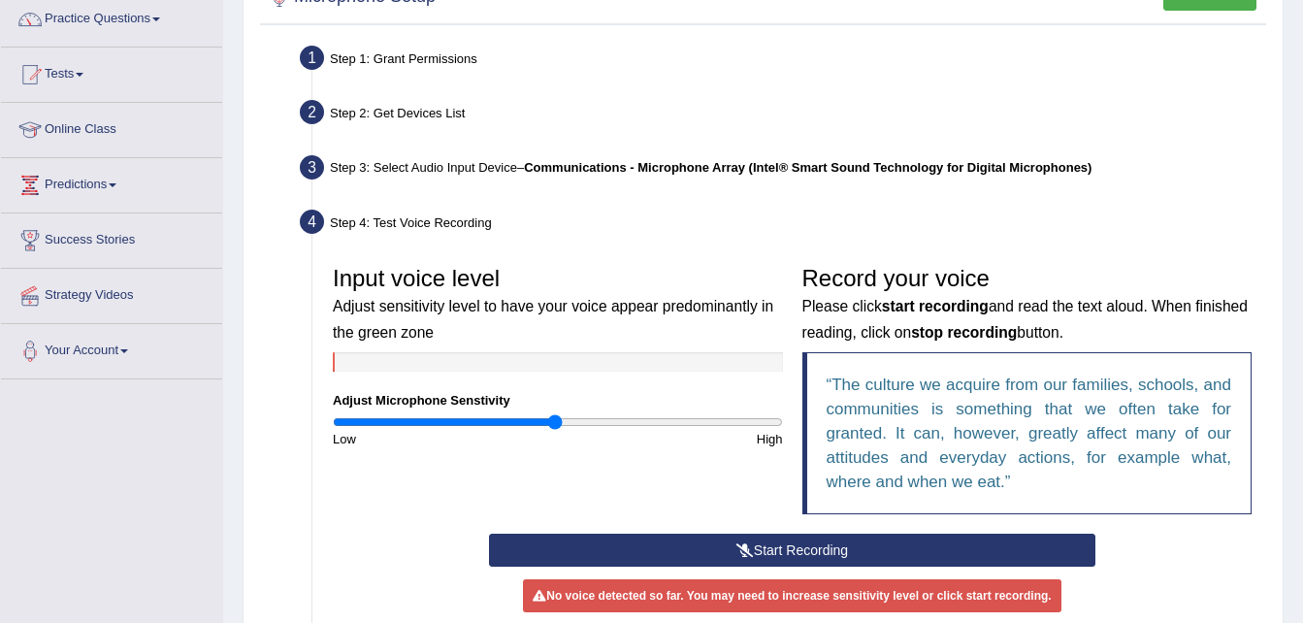
scroll to position [194, 0]
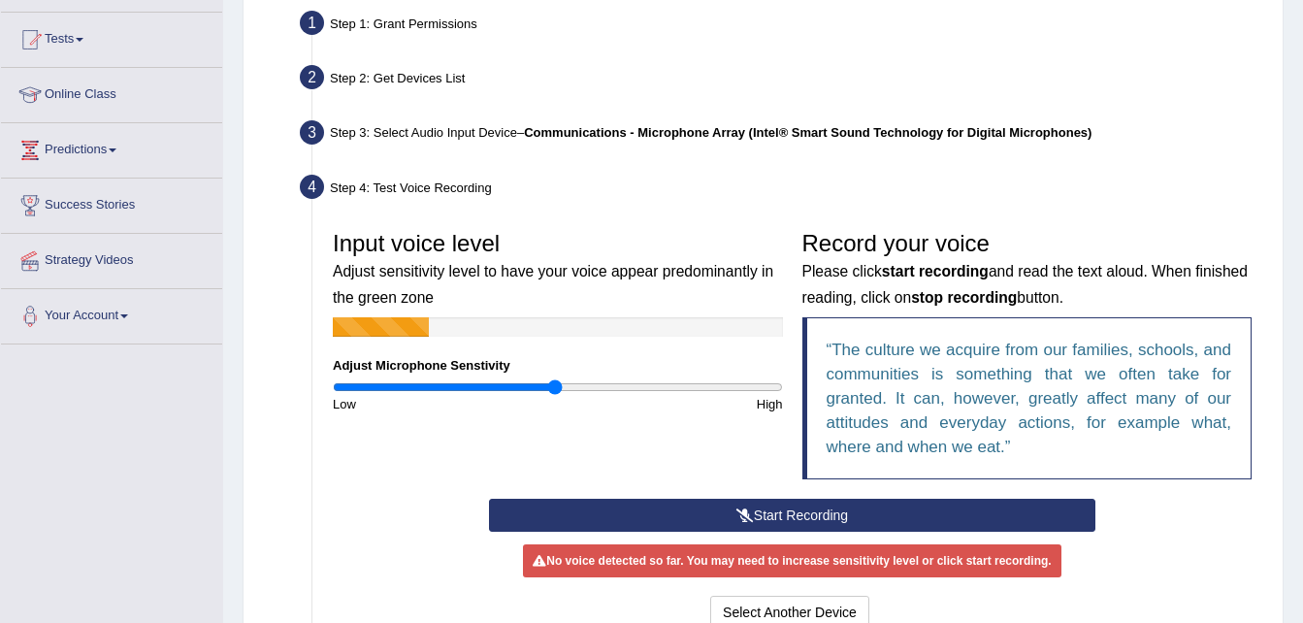
click at [692, 509] on button "Start Recording" at bounding box center [792, 515] width 607 height 33
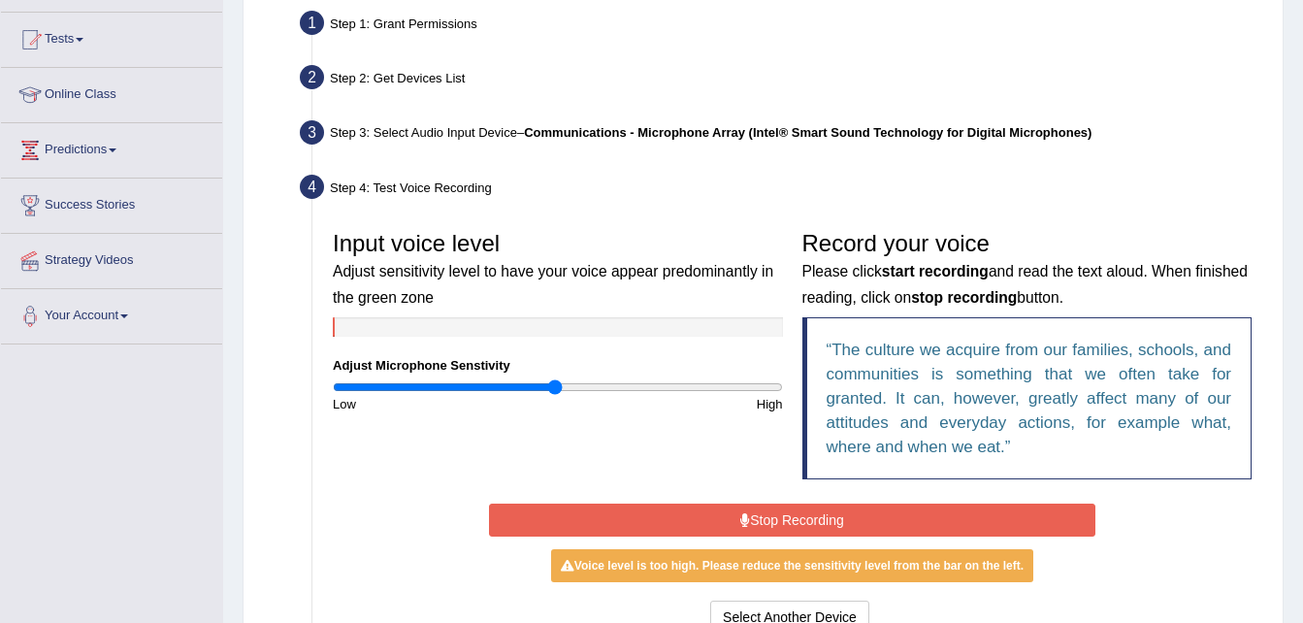
click at [678, 514] on button "Stop Recording" at bounding box center [792, 520] width 607 height 33
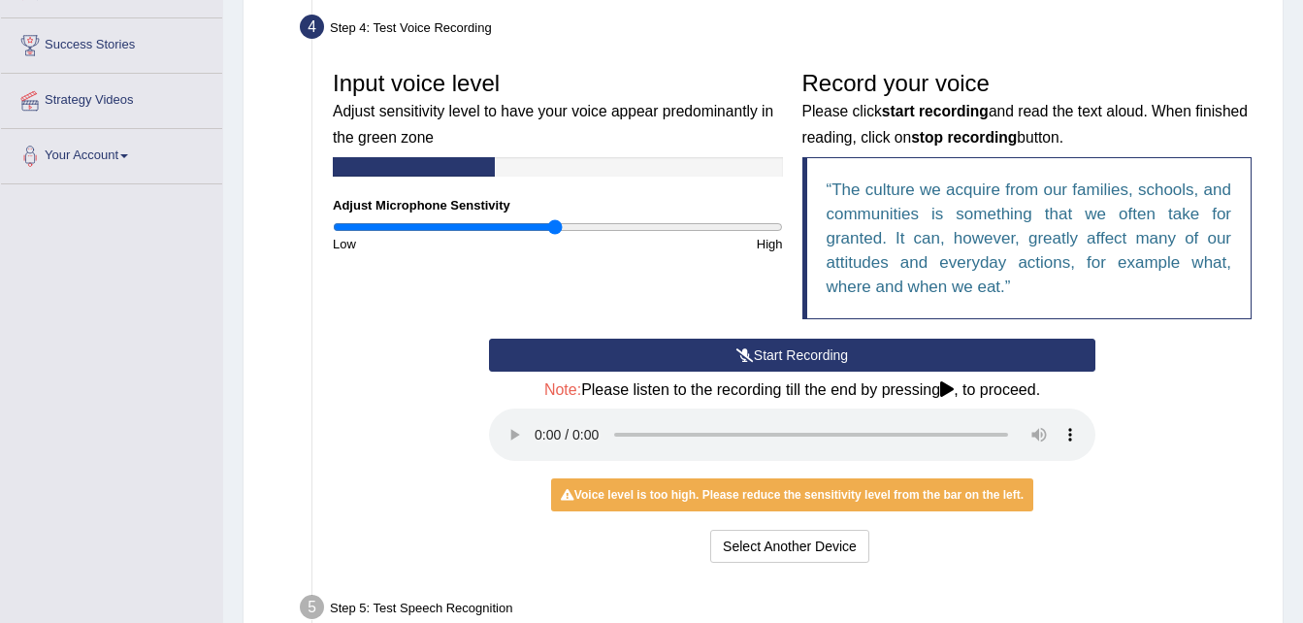
scroll to position [388, 0]
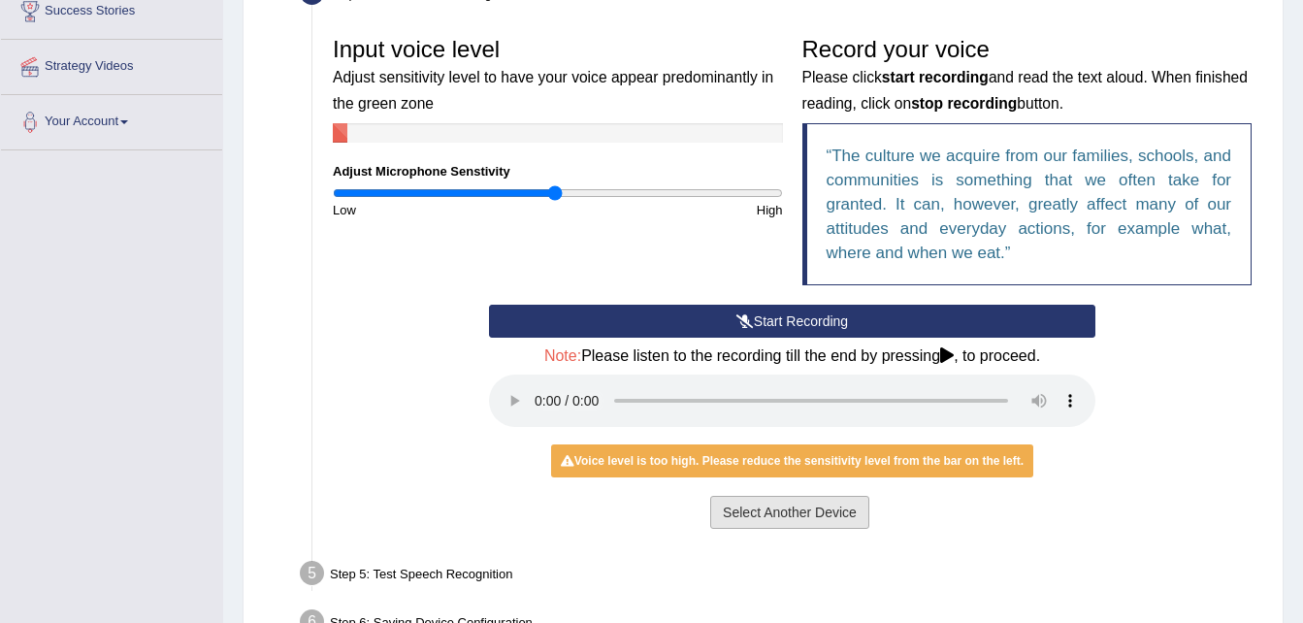
click at [767, 506] on button "Select Another Device" at bounding box center [789, 512] width 159 height 33
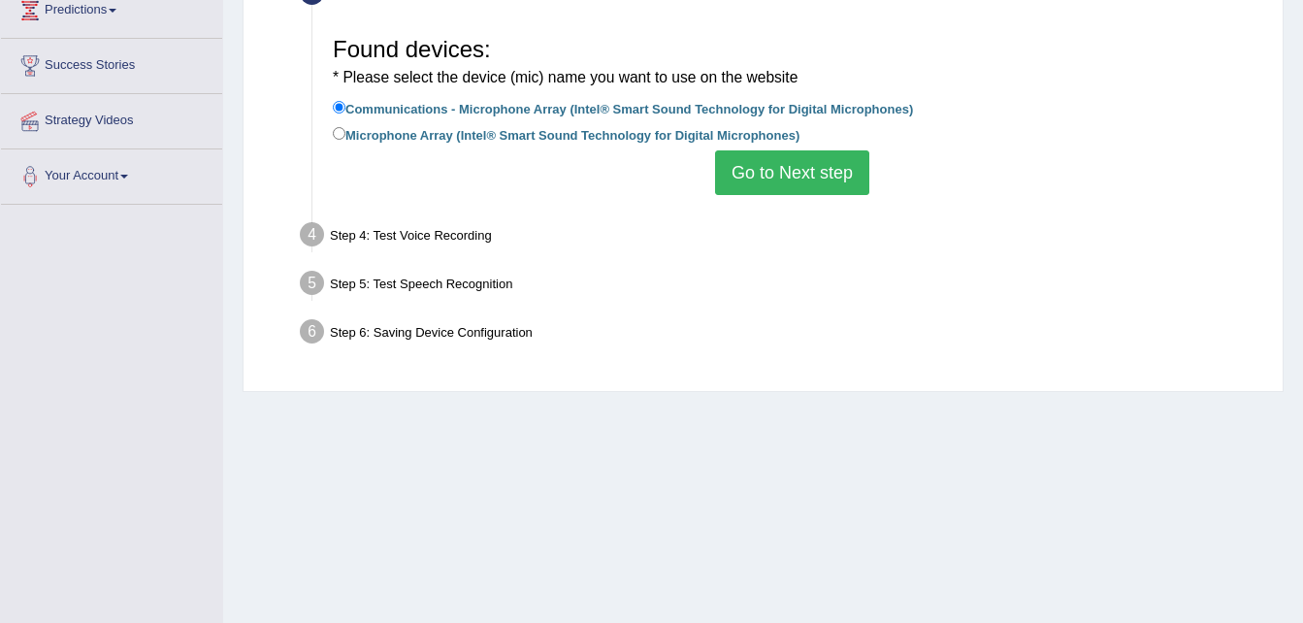
scroll to position [291, 0]
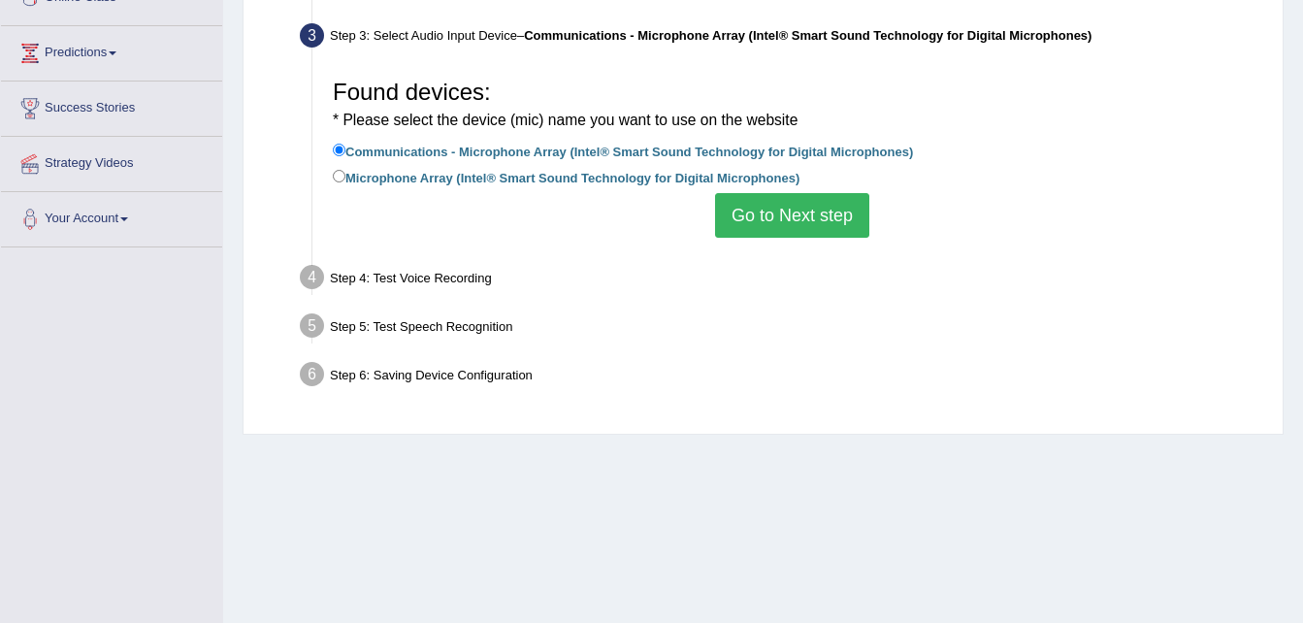
click at [373, 174] on label "Microphone Array (Intel® Smart Sound Technology for Digital Microphones)" at bounding box center [566, 176] width 467 height 21
click at [346, 174] on input "Microphone Array (Intel® Smart Sound Technology for Digital Microphones)" at bounding box center [339, 176] width 13 height 13
radio input "true"
click at [788, 207] on button "Go to Next step" at bounding box center [792, 215] width 154 height 45
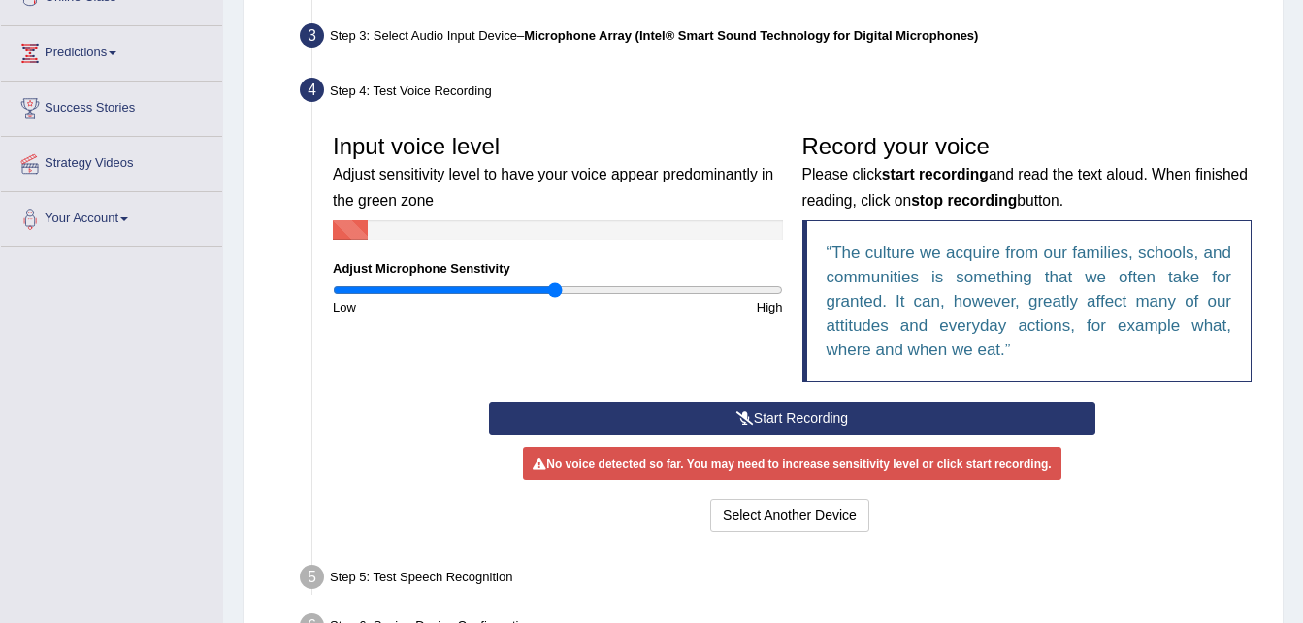
click at [700, 411] on button "Start Recording" at bounding box center [792, 418] width 607 height 33
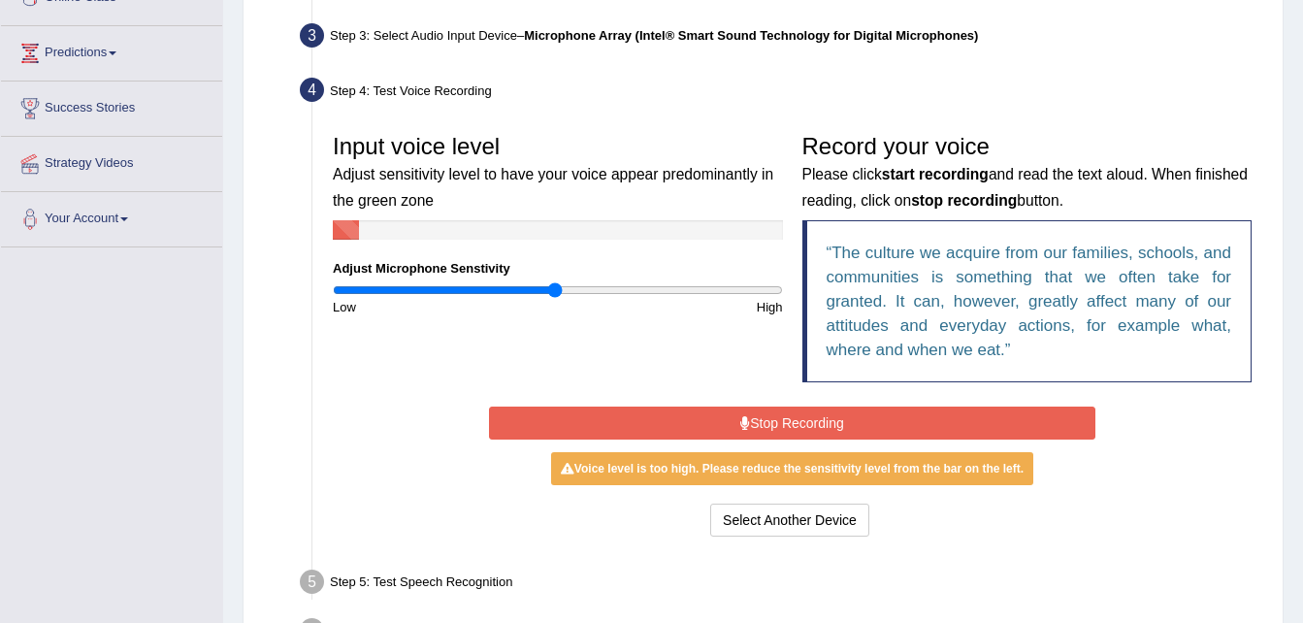
click at [761, 416] on button "Stop Recording" at bounding box center [792, 423] width 607 height 33
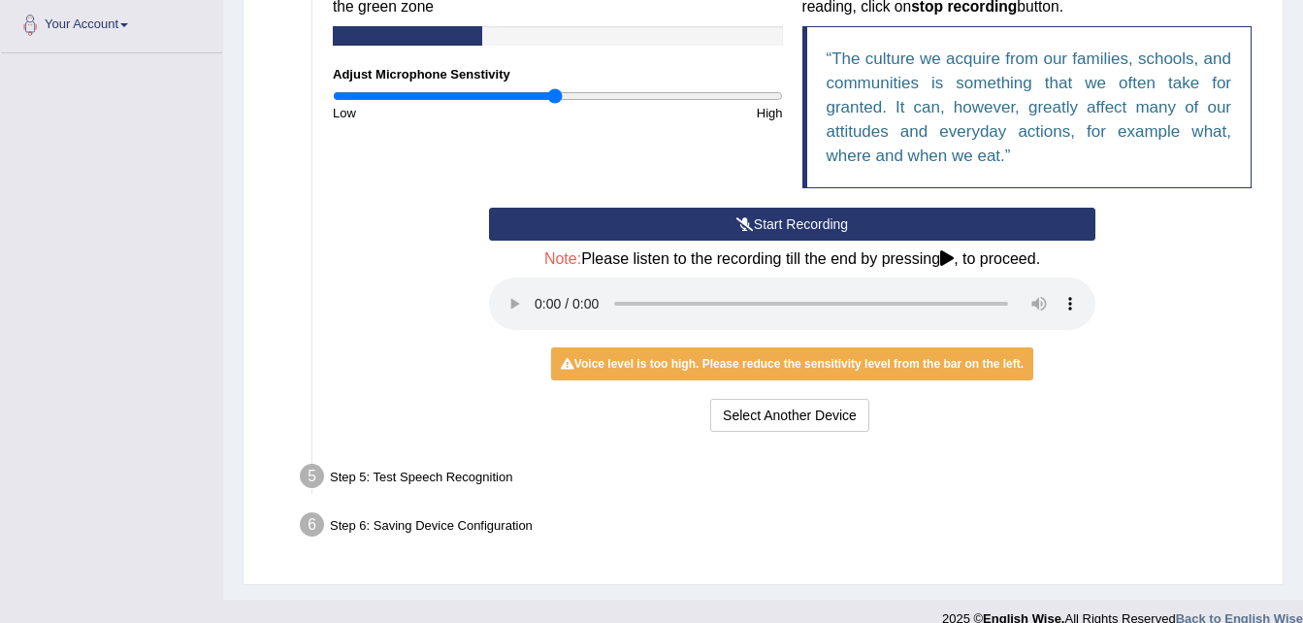
scroll to position [388, 0]
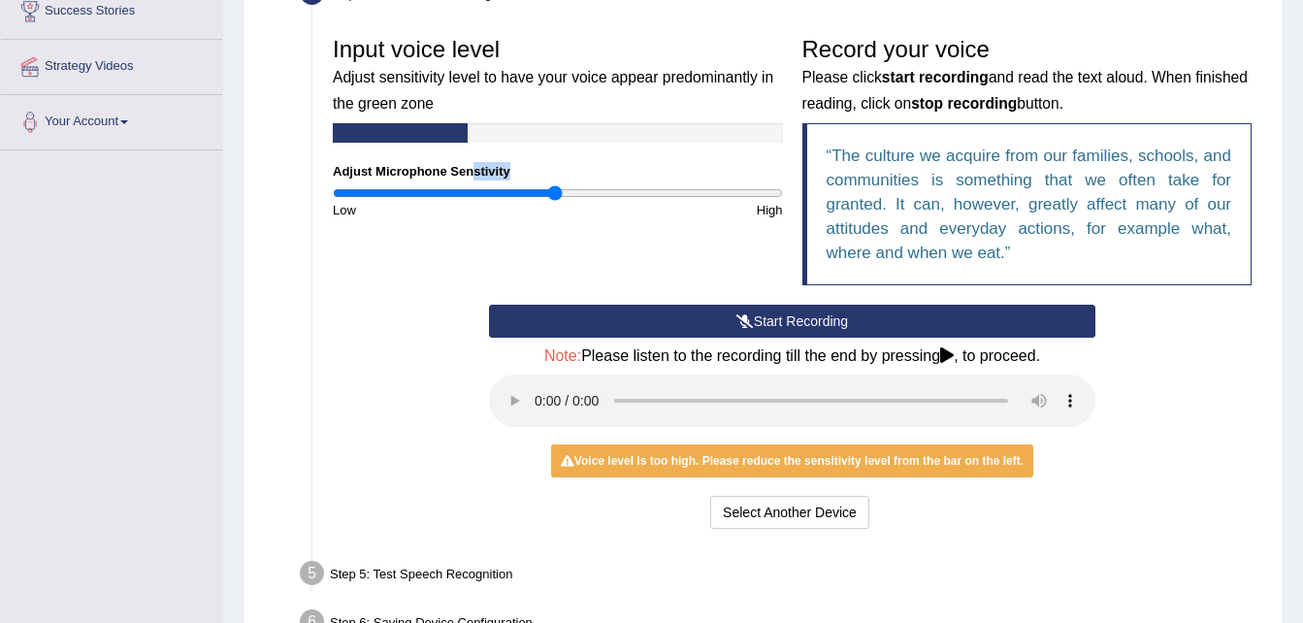
drag, startPoint x: 468, startPoint y: 181, endPoint x: 455, endPoint y: 183, distance: 12.9
click at [455, 183] on div "Input voice level Adjust sensitivity level to have your voice appear predominan…" at bounding box center [558, 123] width 470 height 192
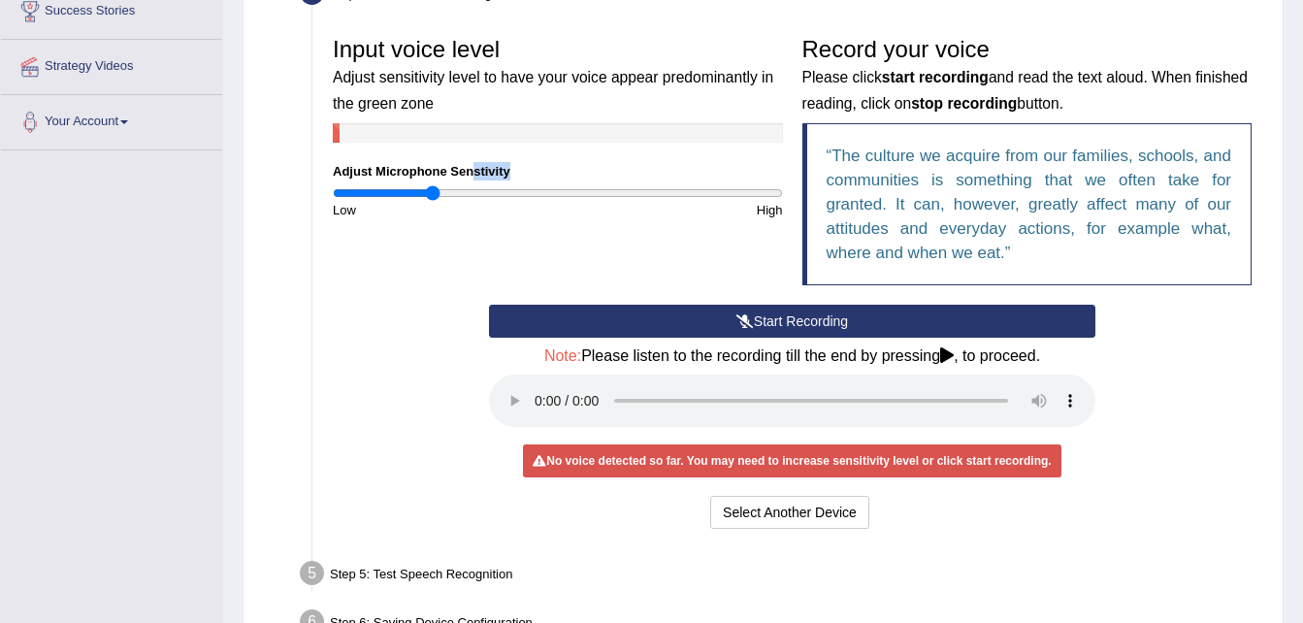
drag, startPoint x: 455, startPoint y: 183, endPoint x: 435, endPoint y: 186, distance: 20.6
click at [435, 186] on input "range" at bounding box center [558, 193] width 450 height 16
drag, startPoint x: 435, startPoint y: 192, endPoint x: 415, endPoint y: 201, distance: 21.3
click at [415, 201] on input "range" at bounding box center [558, 193] width 450 height 16
drag, startPoint x: 415, startPoint y: 193, endPoint x: 426, endPoint y: 192, distance: 10.7
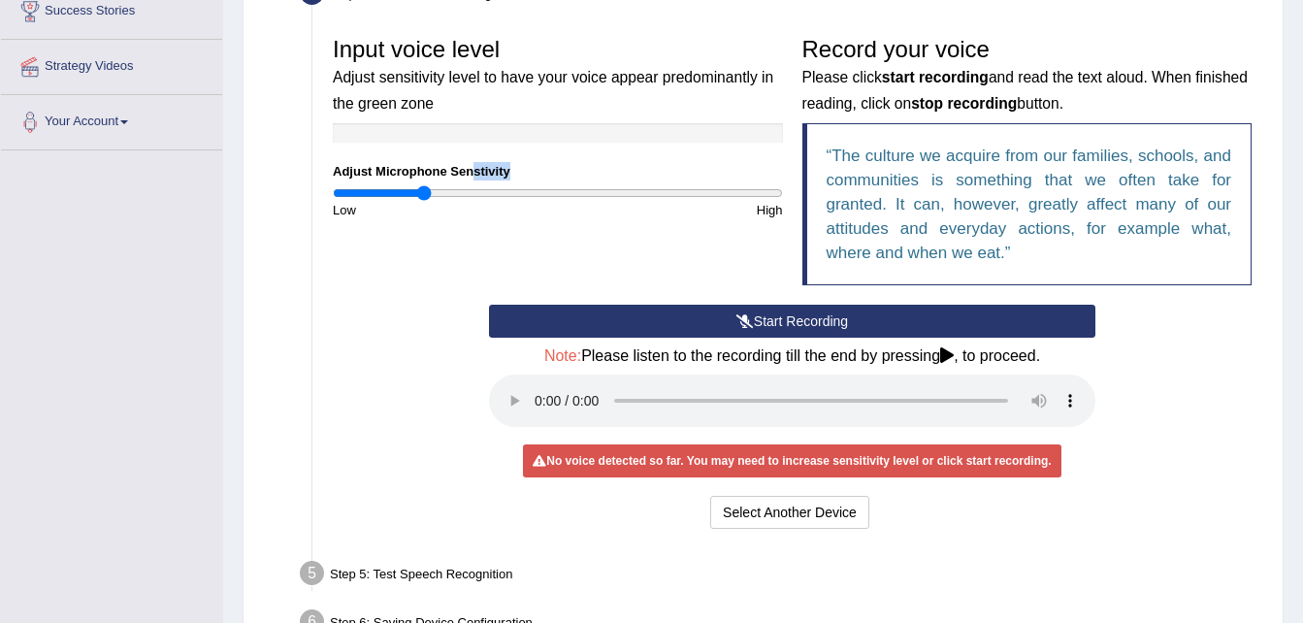
click at [426, 192] on input "range" at bounding box center [558, 193] width 450 height 16
drag, startPoint x: 419, startPoint y: 193, endPoint x: 511, endPoint y: 197, distance: 92.3
click at [511, 197] on input "range" at bounding box center [558, 193] width 450 height 16
click at [652, 322] on button "Start Recording" at bounding box center [792, 321] width 607 height 33
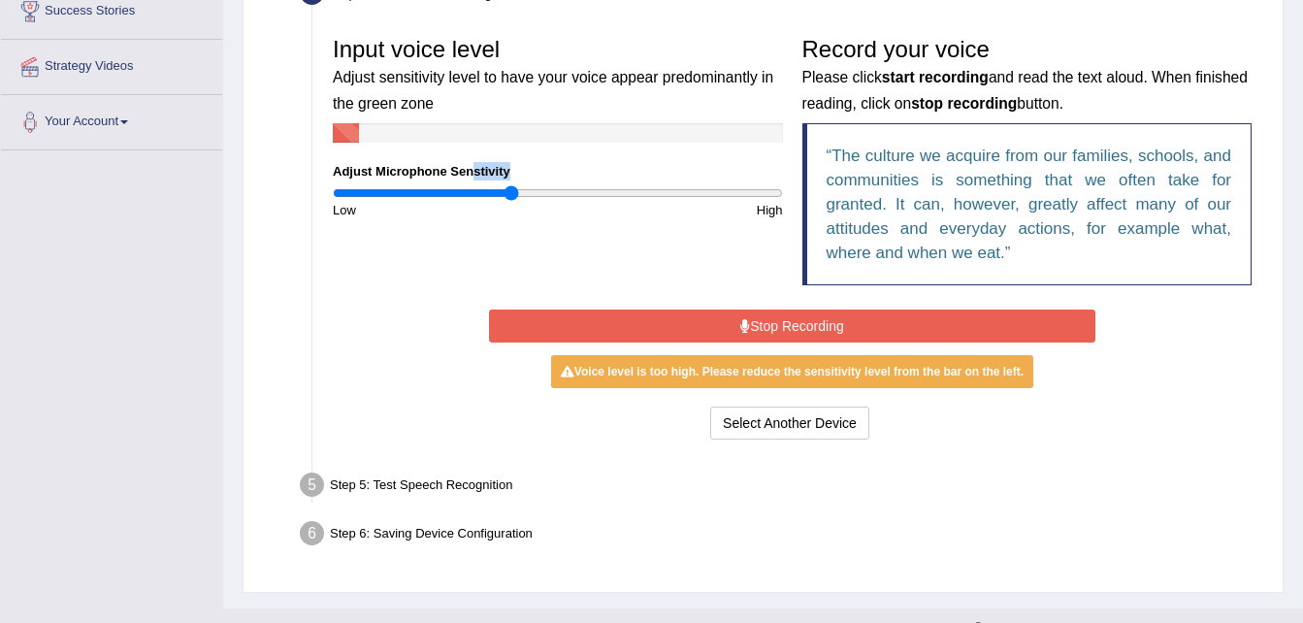
click at [653, 341] on button "Stop Recording" at bounding box center [792, 326] width 607 height 33
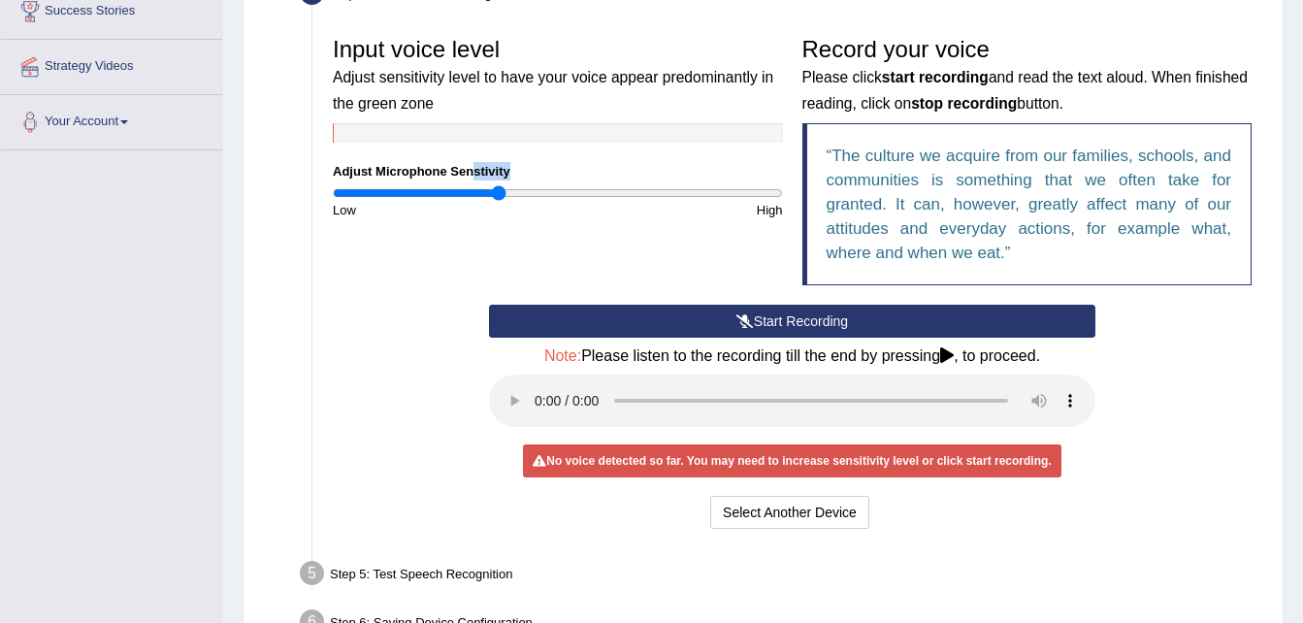
type input "0.74"
click at [498, 201] on input "range" at bounding box center [558, 193] width 450 height 16
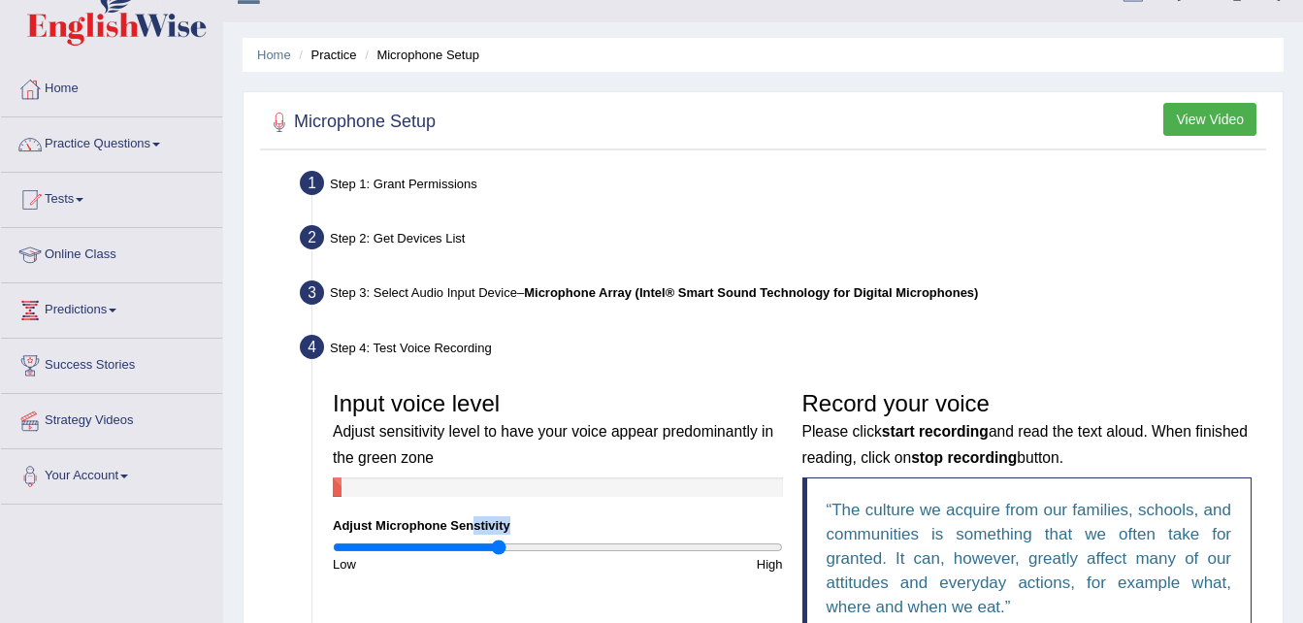
scroll to position [0, 0]
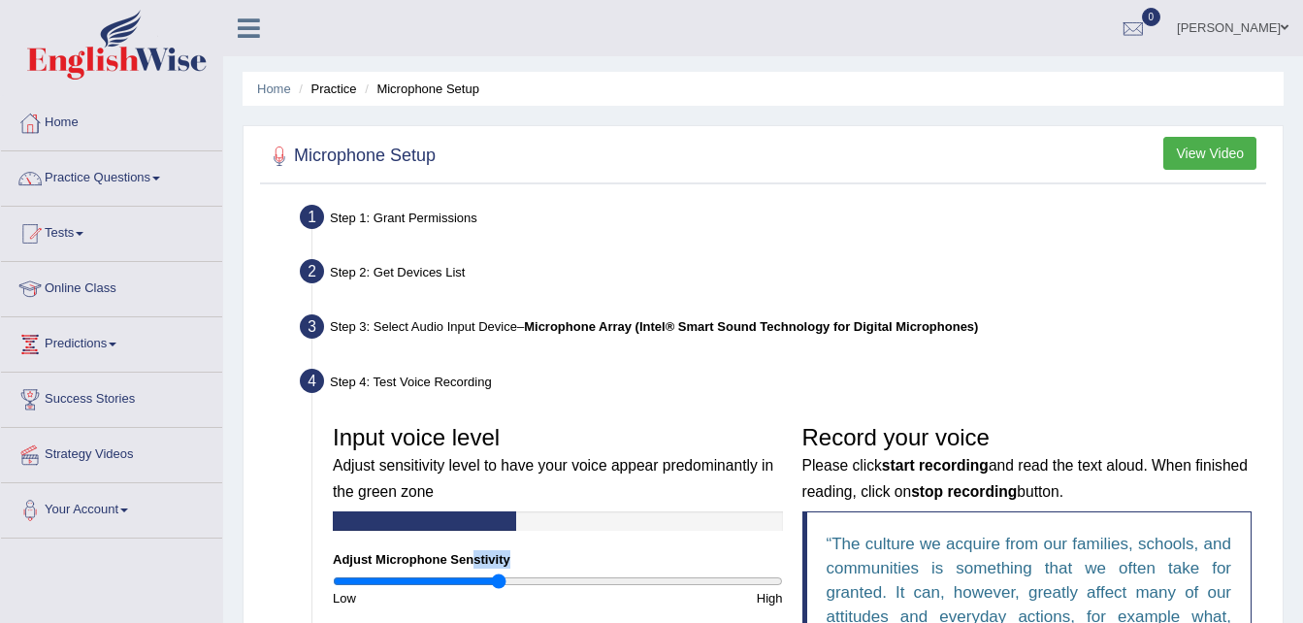
click at [1235, 22] on link "[PERSON_NAME]" at bounding box center [1233, 25] width 141 height 50
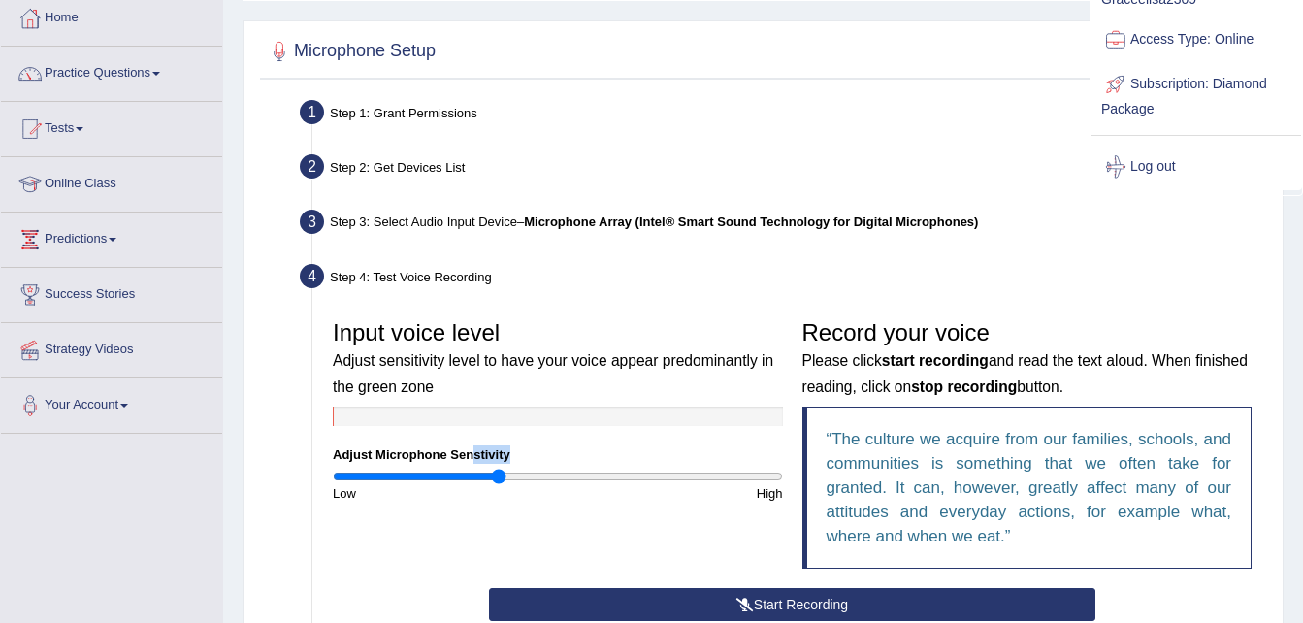
scroll to position [97, 0]
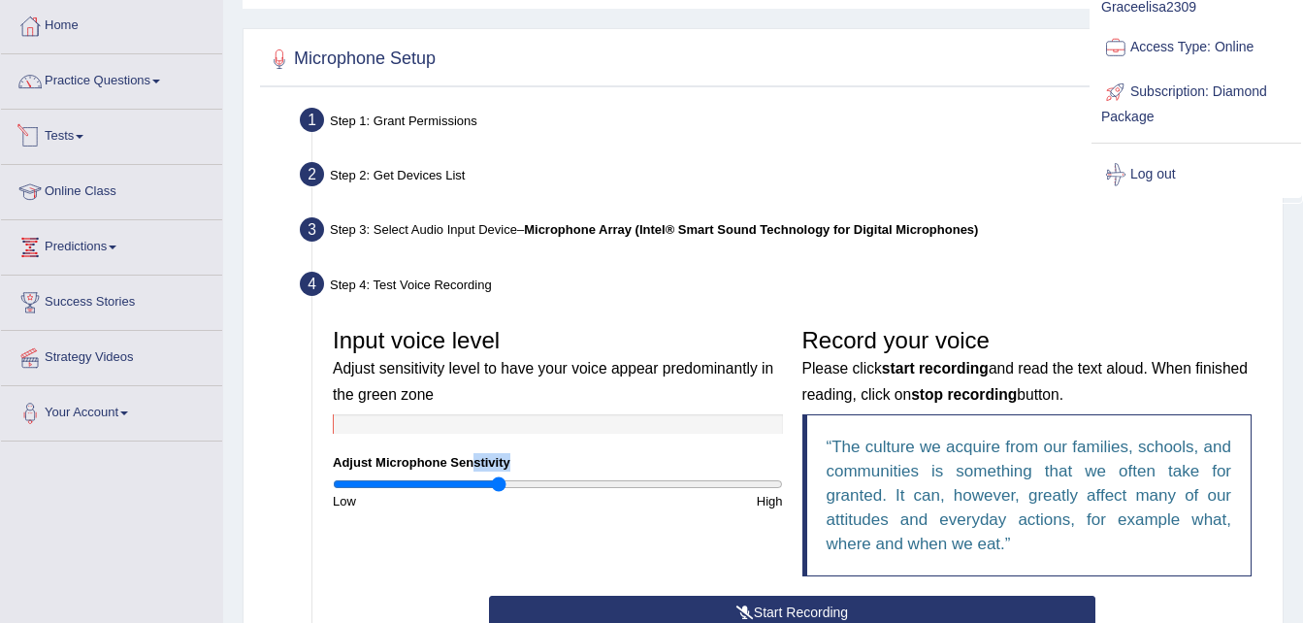
click at [88, 128] on link "Tests" at bounding box center [111, 134] width 221 height 49
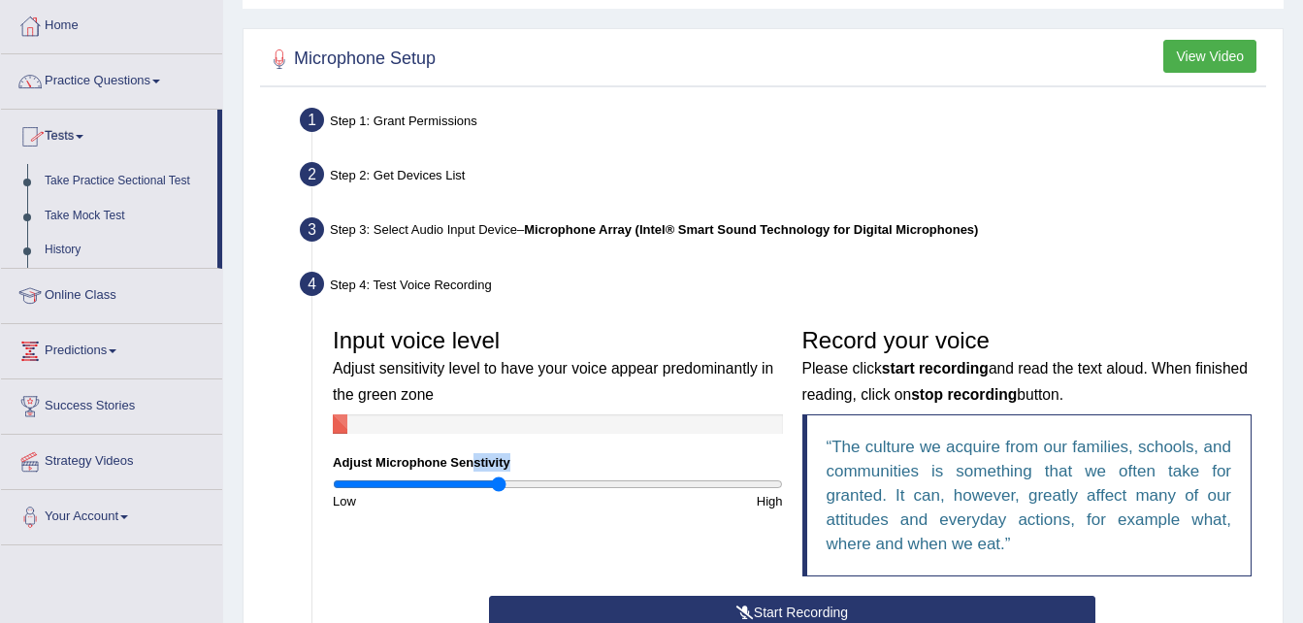
scroll to position [0, 0]
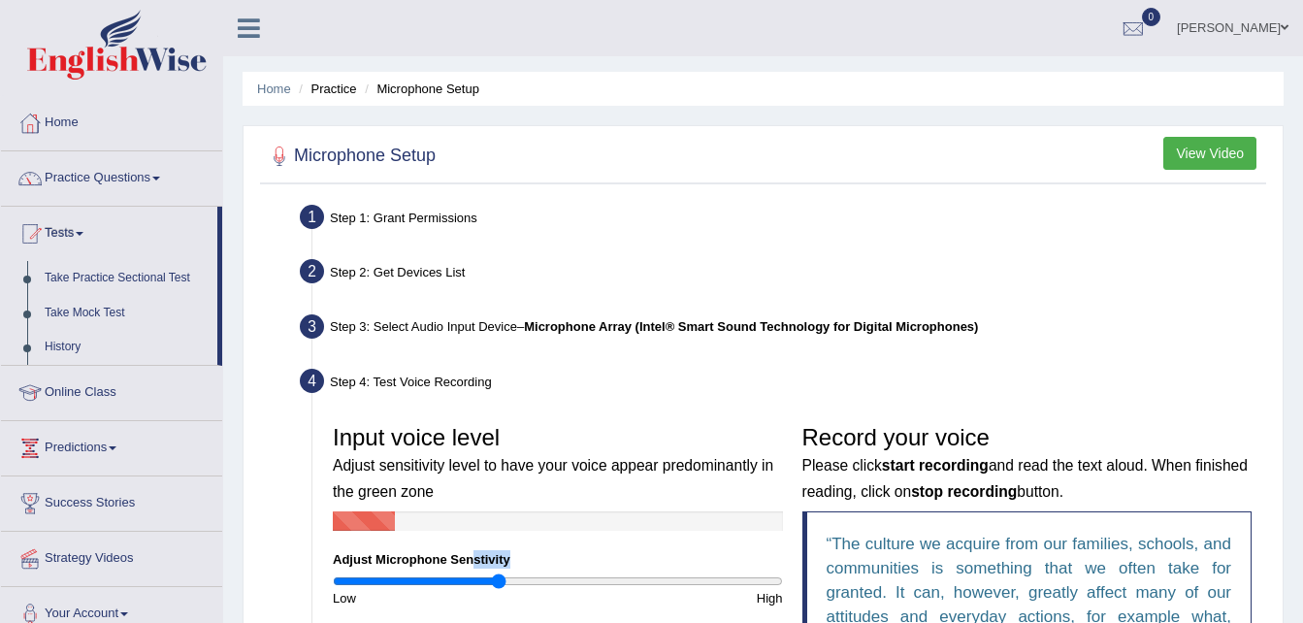
click at [1250, 27] on link "[PERSON_NAME]" at bounding box center [1233, 25] width 141 height 50
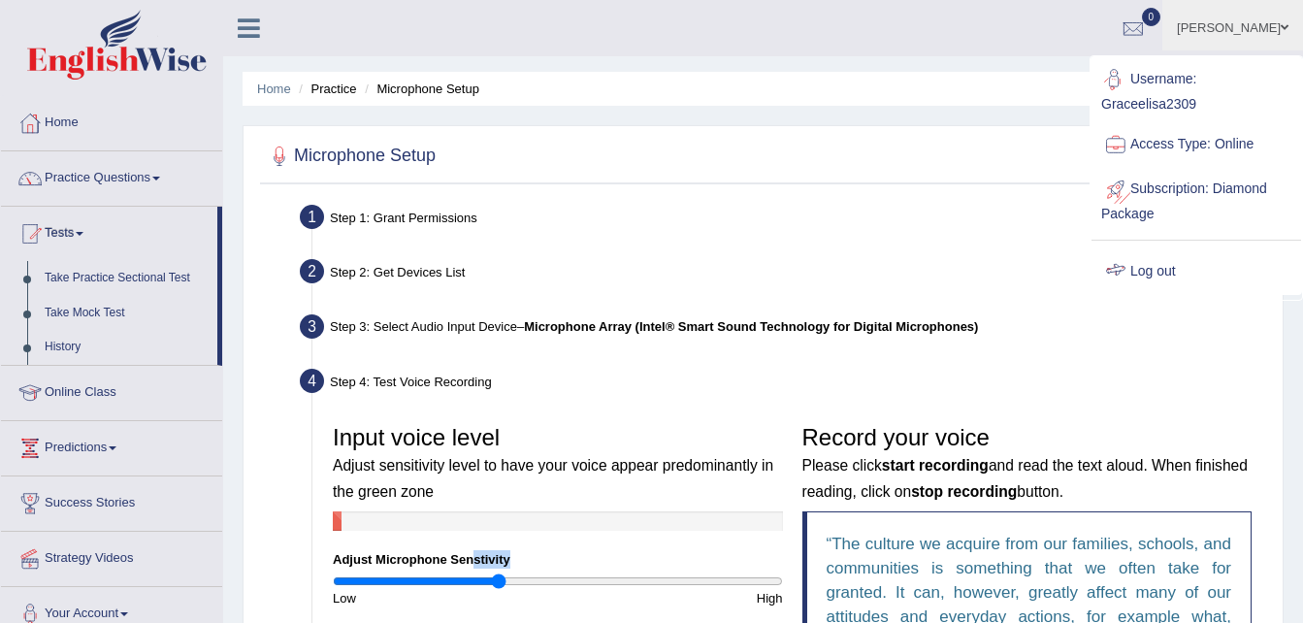
click at [1142, 272] on link "Log out" at bounding box center [1197, 271] width 210 height 45
